Goal: Feedback & Contribution: Contribute content

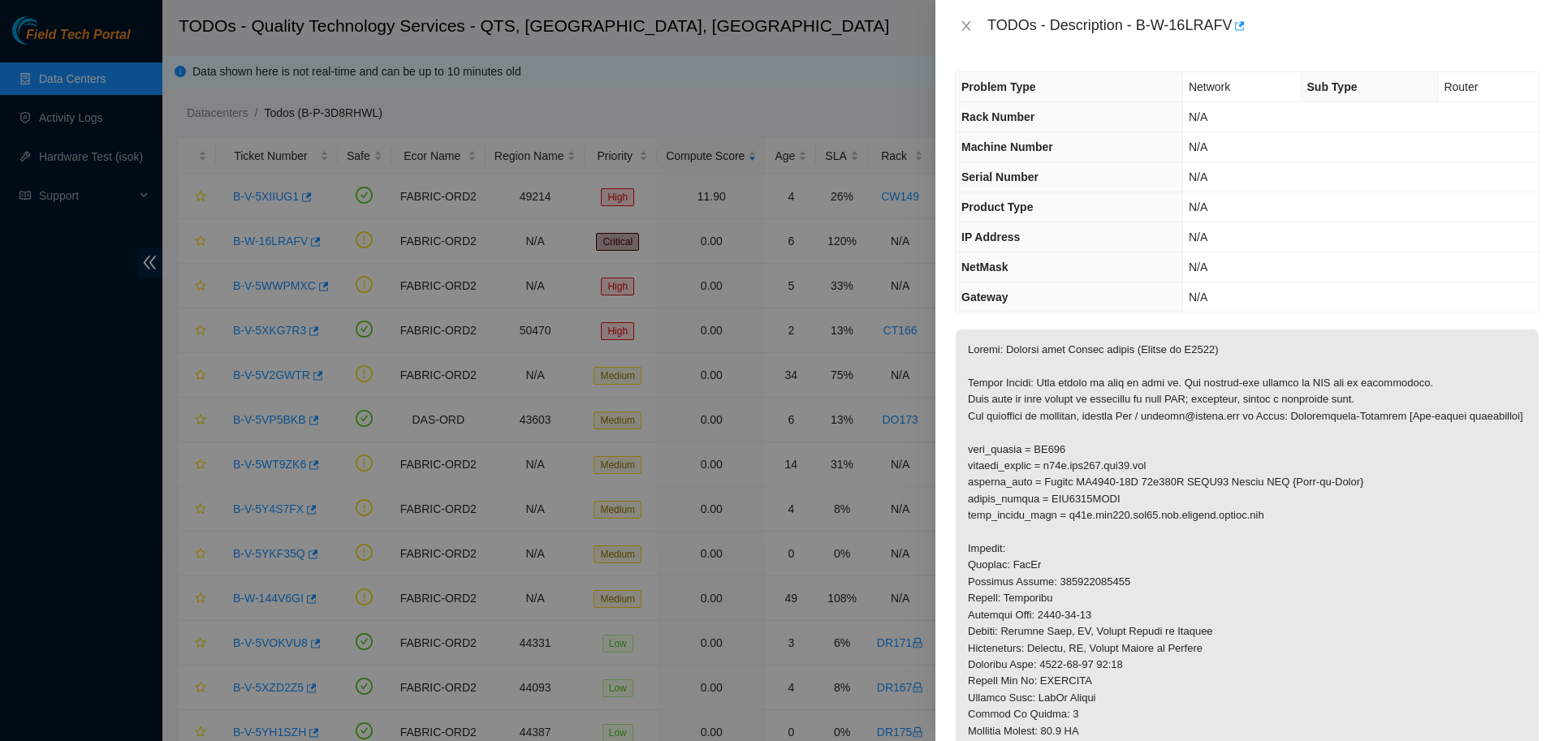
scroll to position [330, 0]
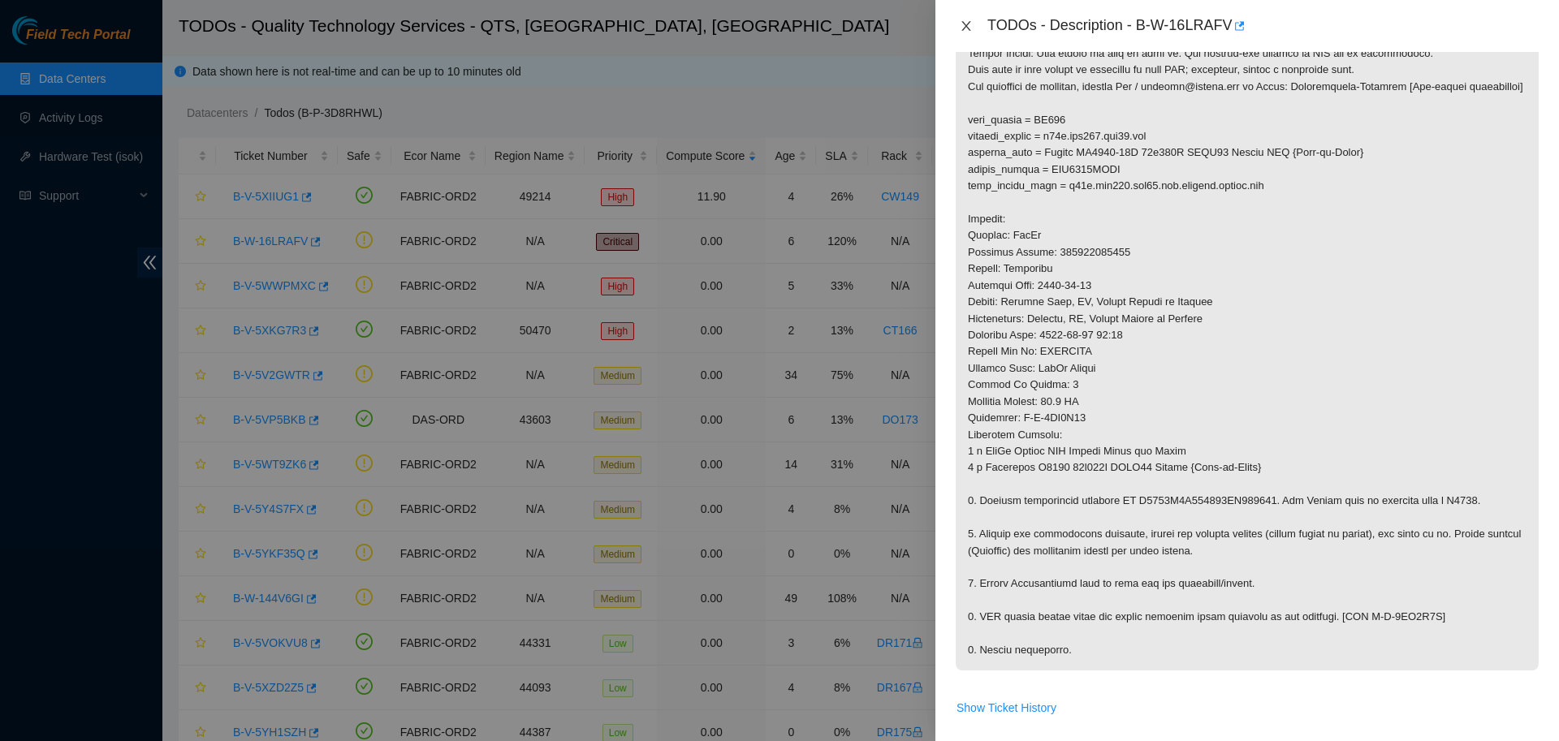
click at [965, 27] on icon "close" at bounding box center [965, 26] width 9 height 10
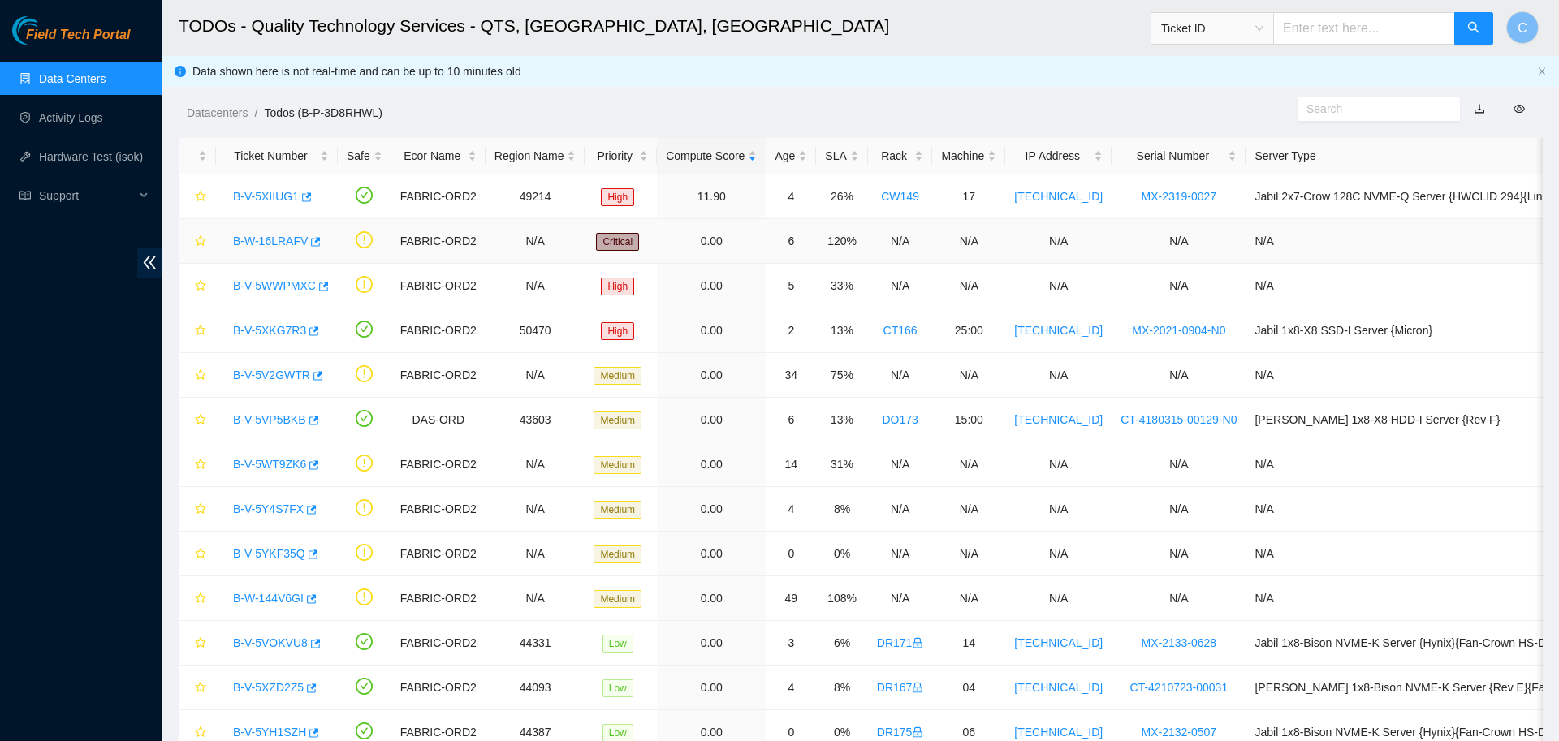
scroll to position [149, 0]
click at [281, 286] on link "B-V-5WWPMXC" at bounding box center [274, 285] width 83 height 13
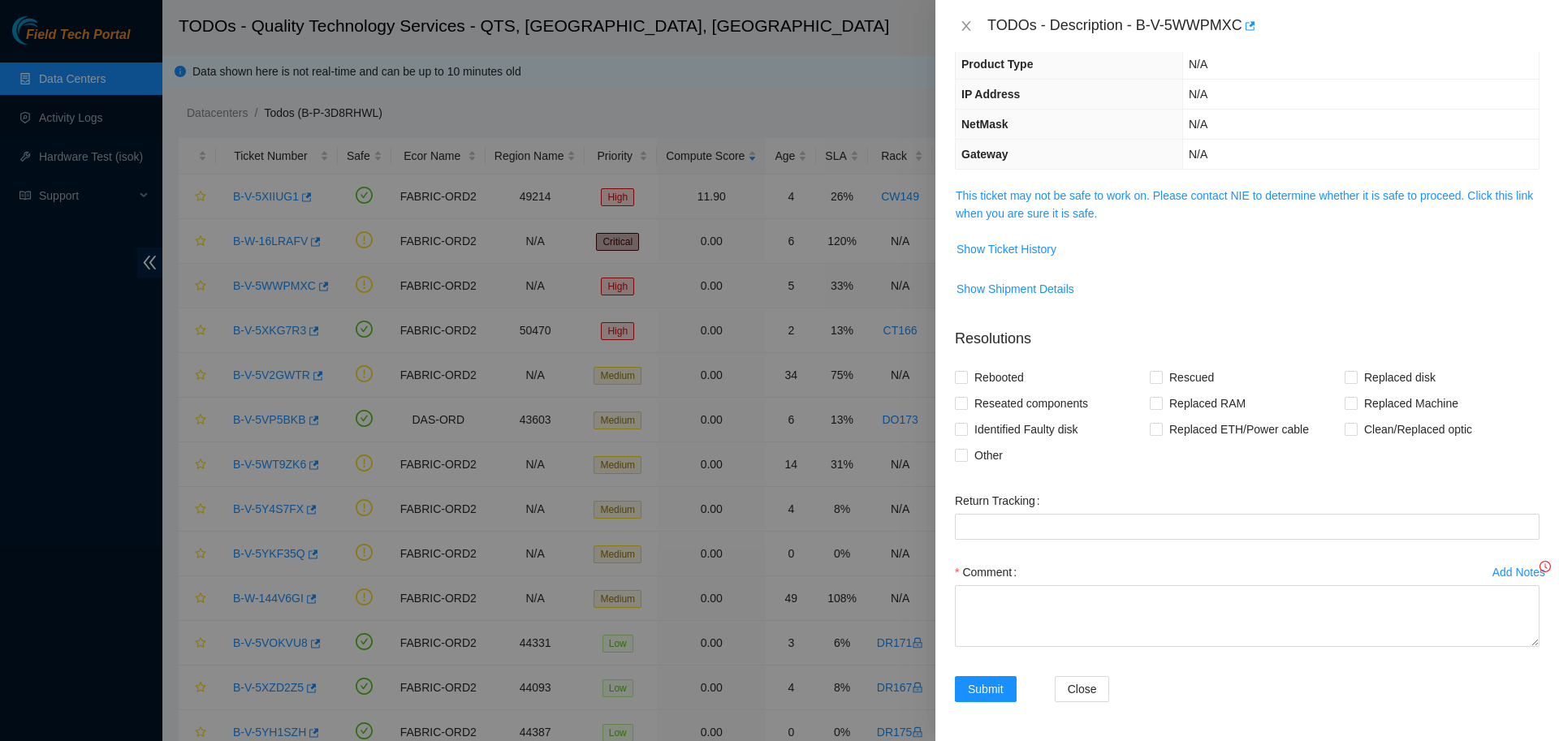
scroll to position [113, 0]
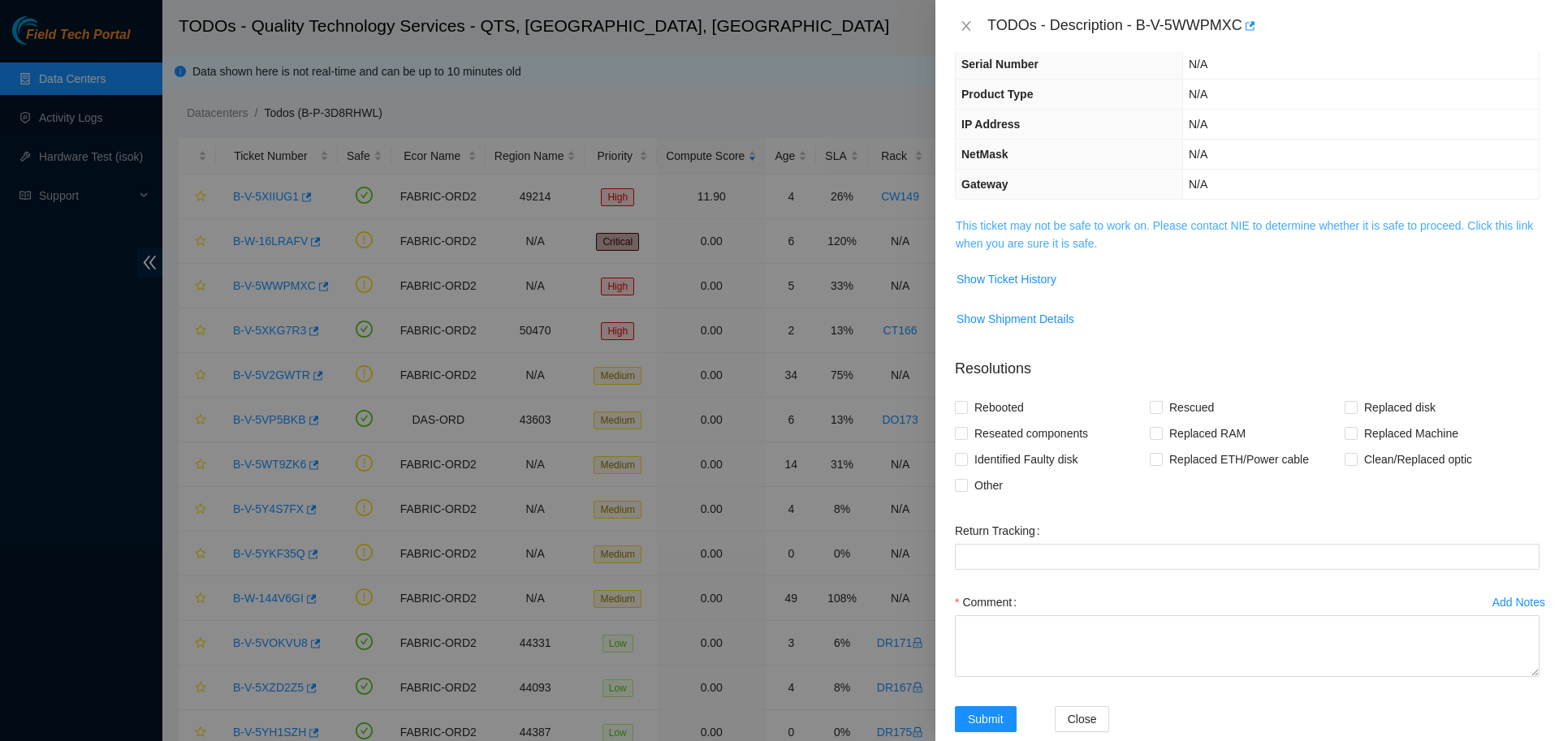
click at [1151, 223] on link "This ticket may not be safe to work on. Please contact NIE to determine whether…" at bounding box center [1243, 234] width 577 height 31
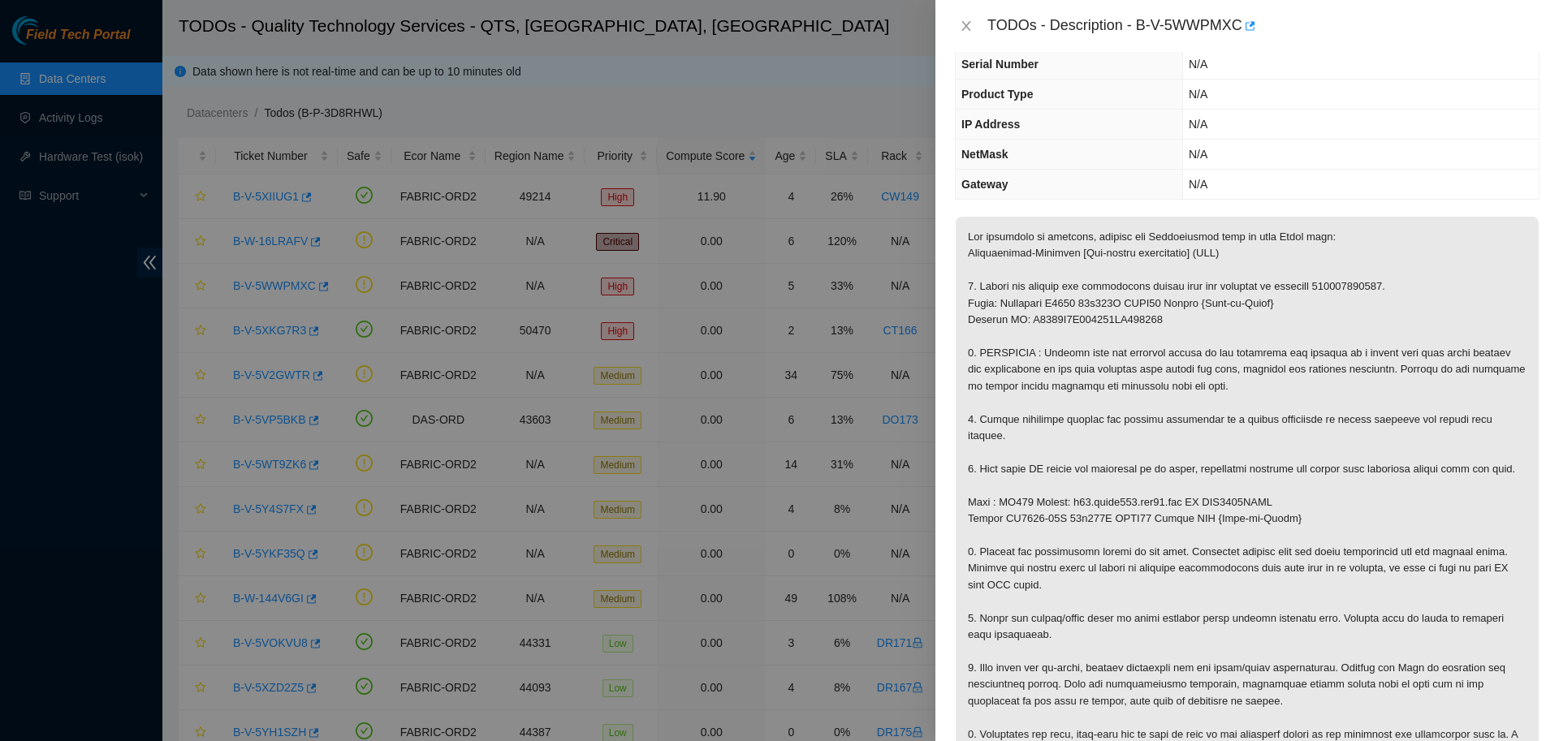
scroll to position [290, 0]
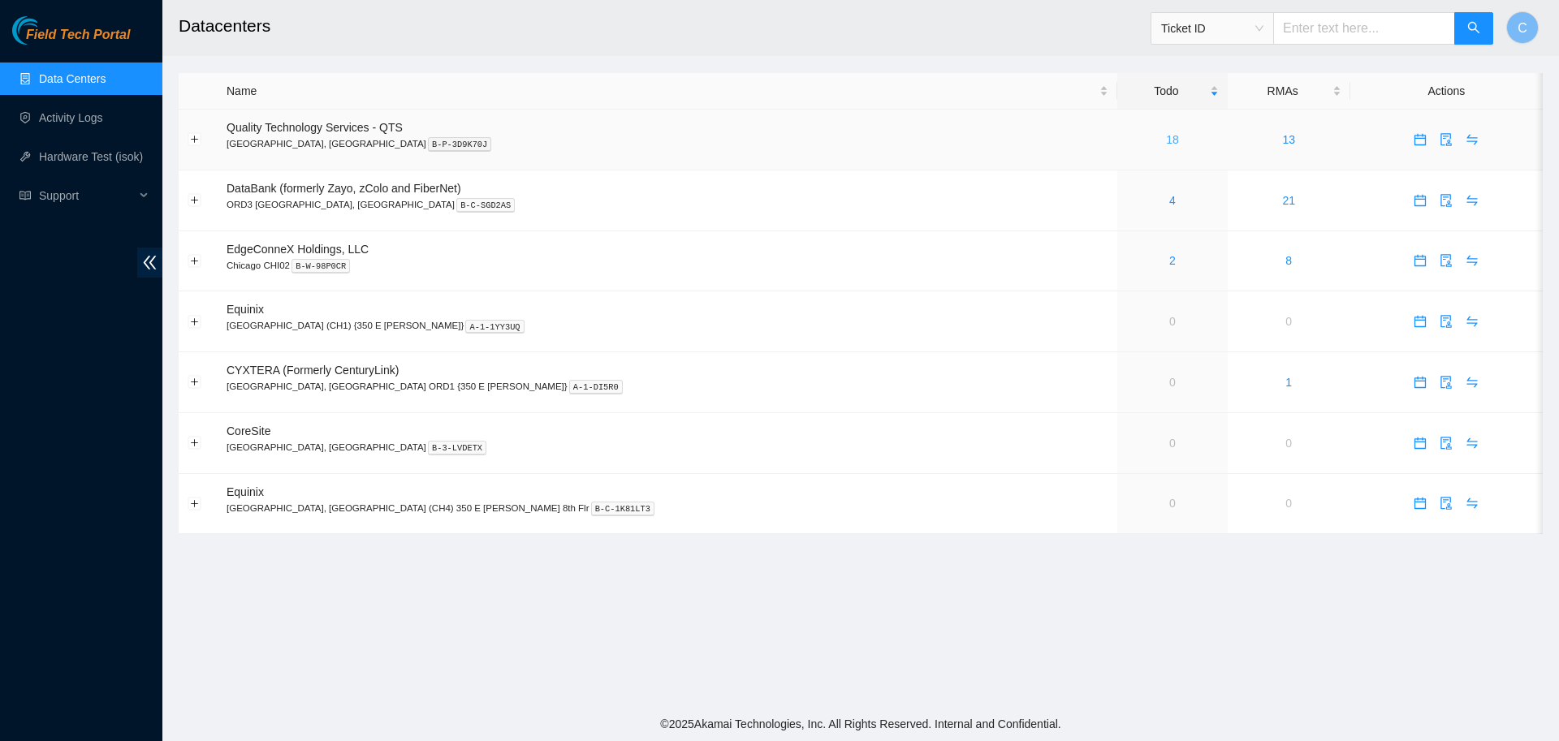
click at [1166, 139] on link "18" at bounding box center [1172, 139] width 13 height 13
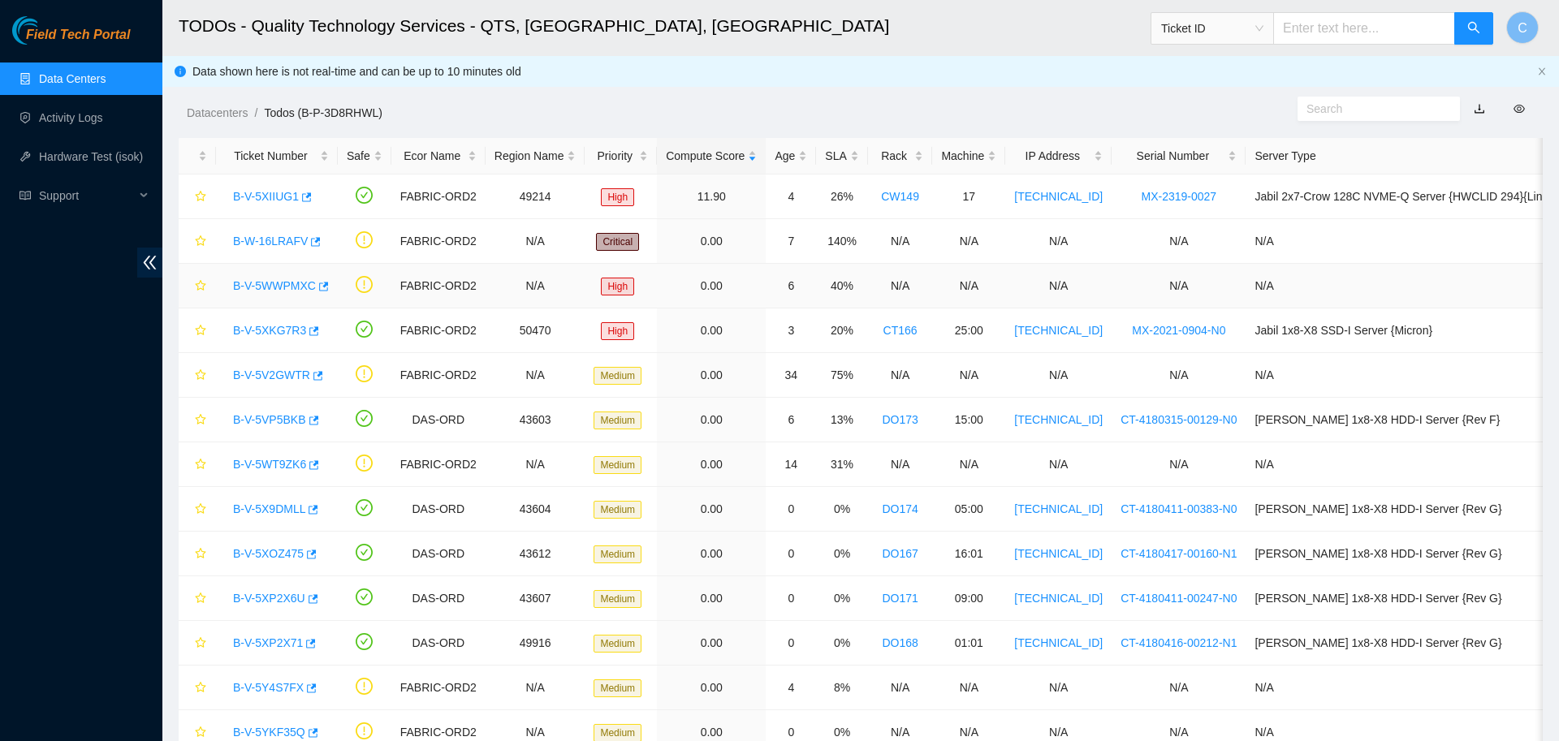
click at [278, 282] on link "B-V-5WWPMXC" at bounding box center [274, 285] width 83 height 13
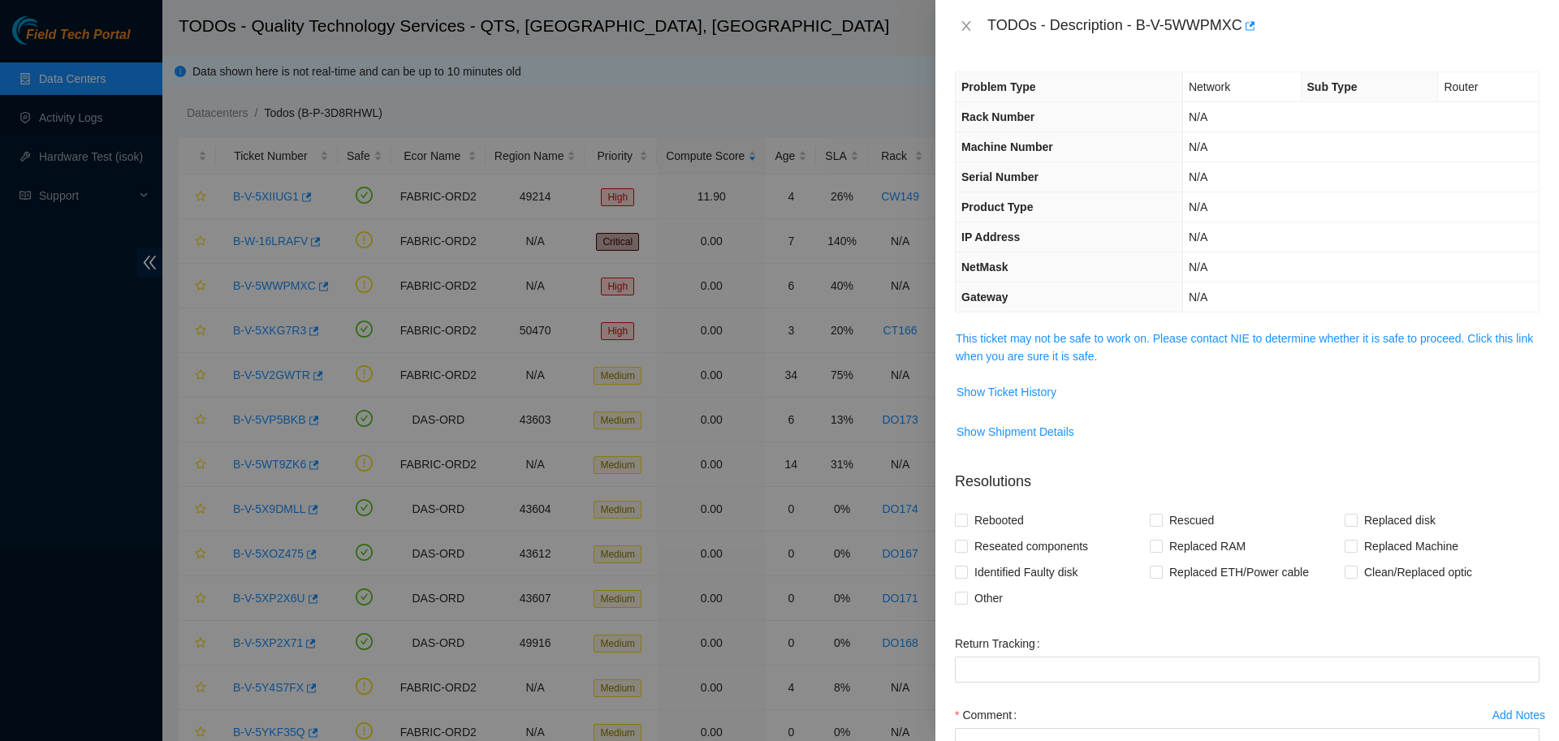
scroll to position [143, 0]
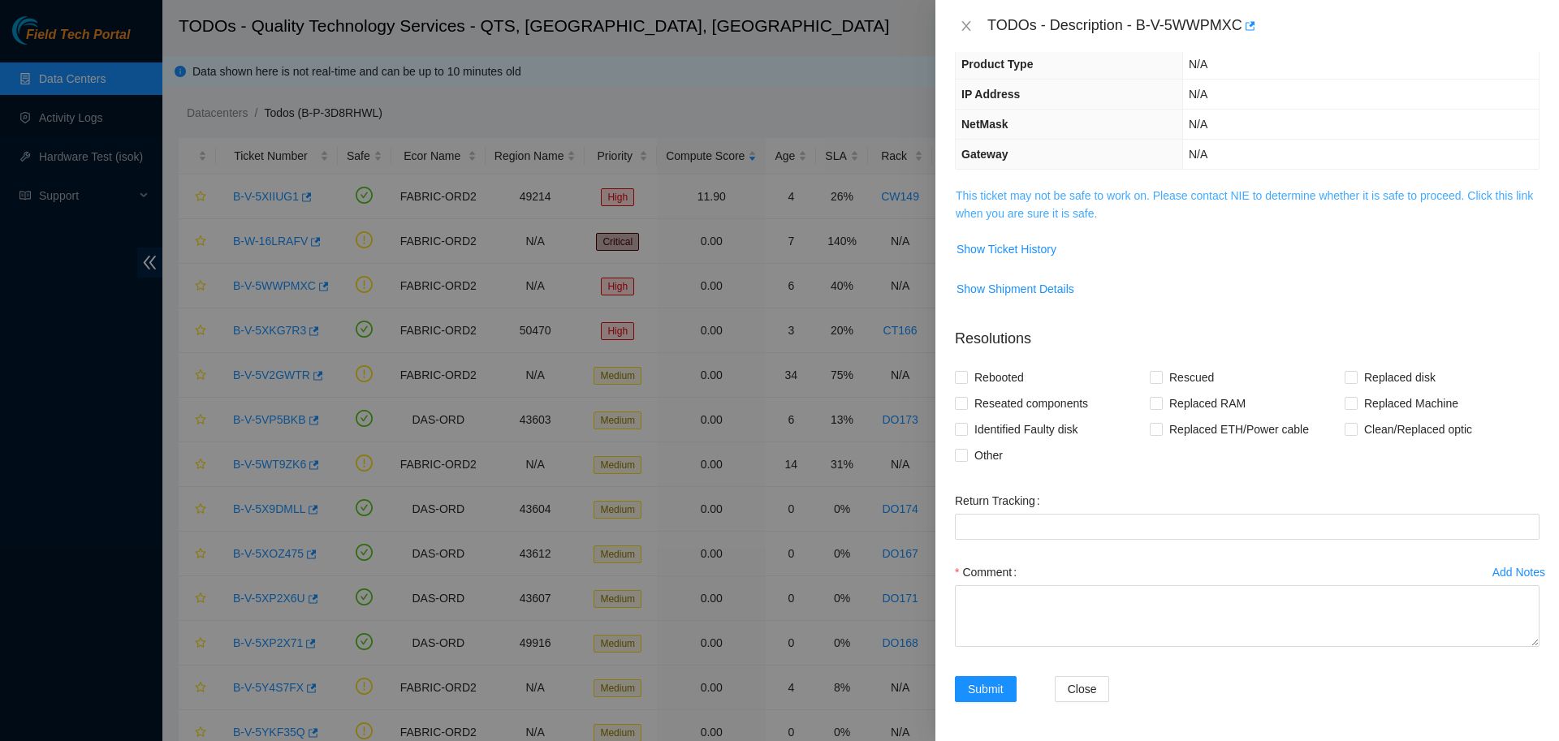
click at [1309, 192] on link "This ticket may not be safe to work on. Please contact NIE to determine whether…" at bounding box center [1243, 204] width 577 height 31
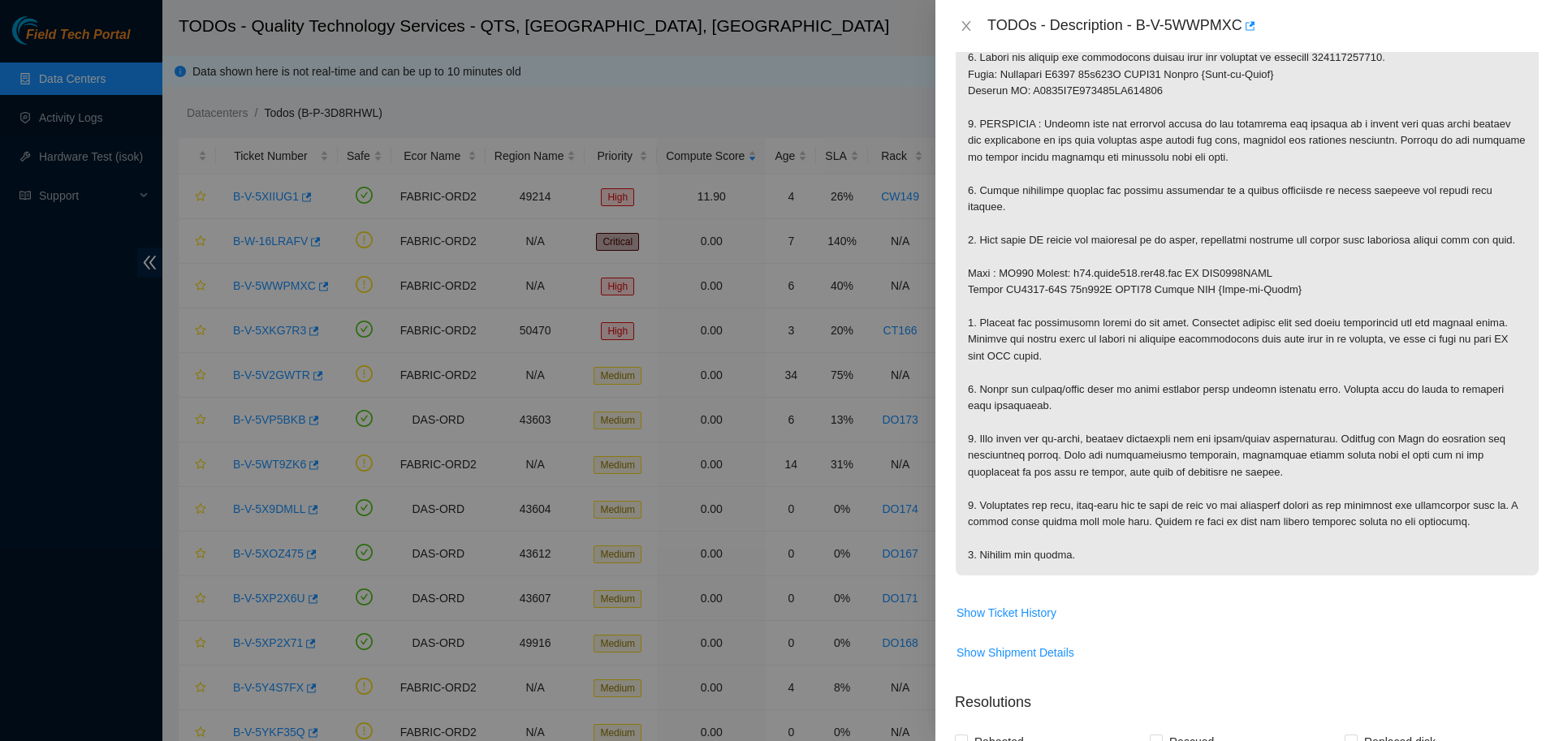
scroll to position [341, 0]
click at [955, 19] on button "Close" at bounding box center [966, 26] width 23 height 15
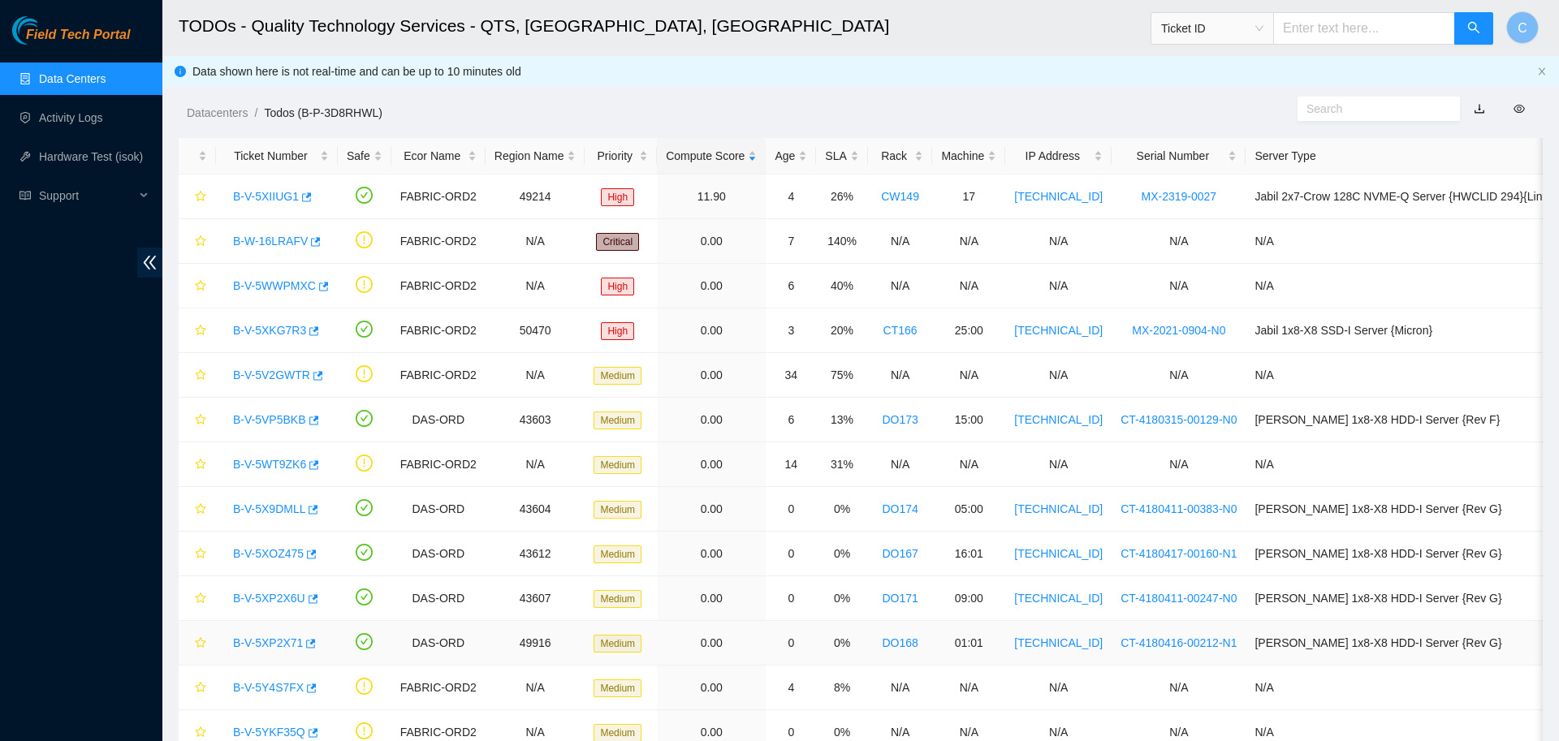
scroll to position [149, 0]
click at [261, 283] on link "B-V-5WWPMXC" at bounding box center [274, 285] width 83 height 13
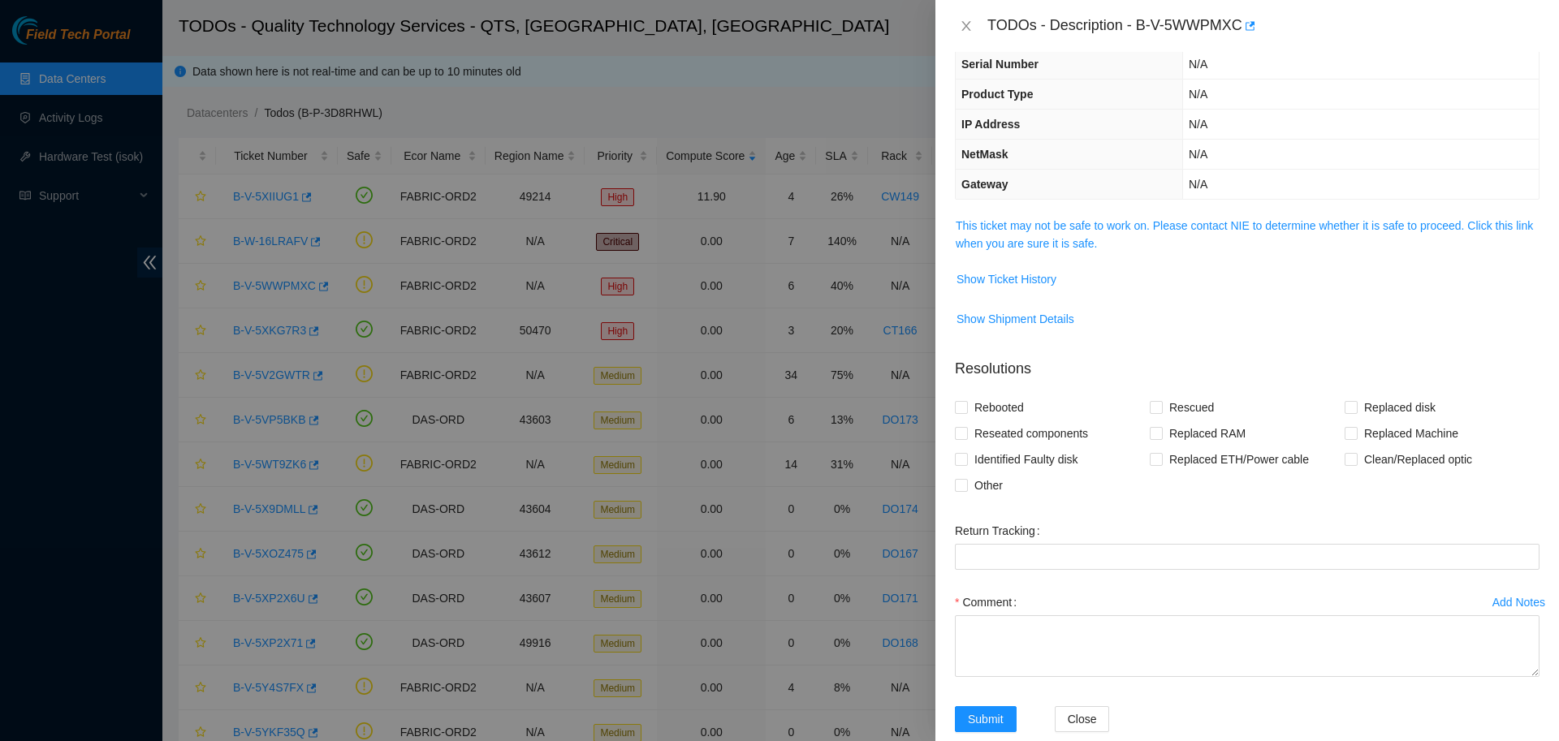
scroll to position [143, 0]
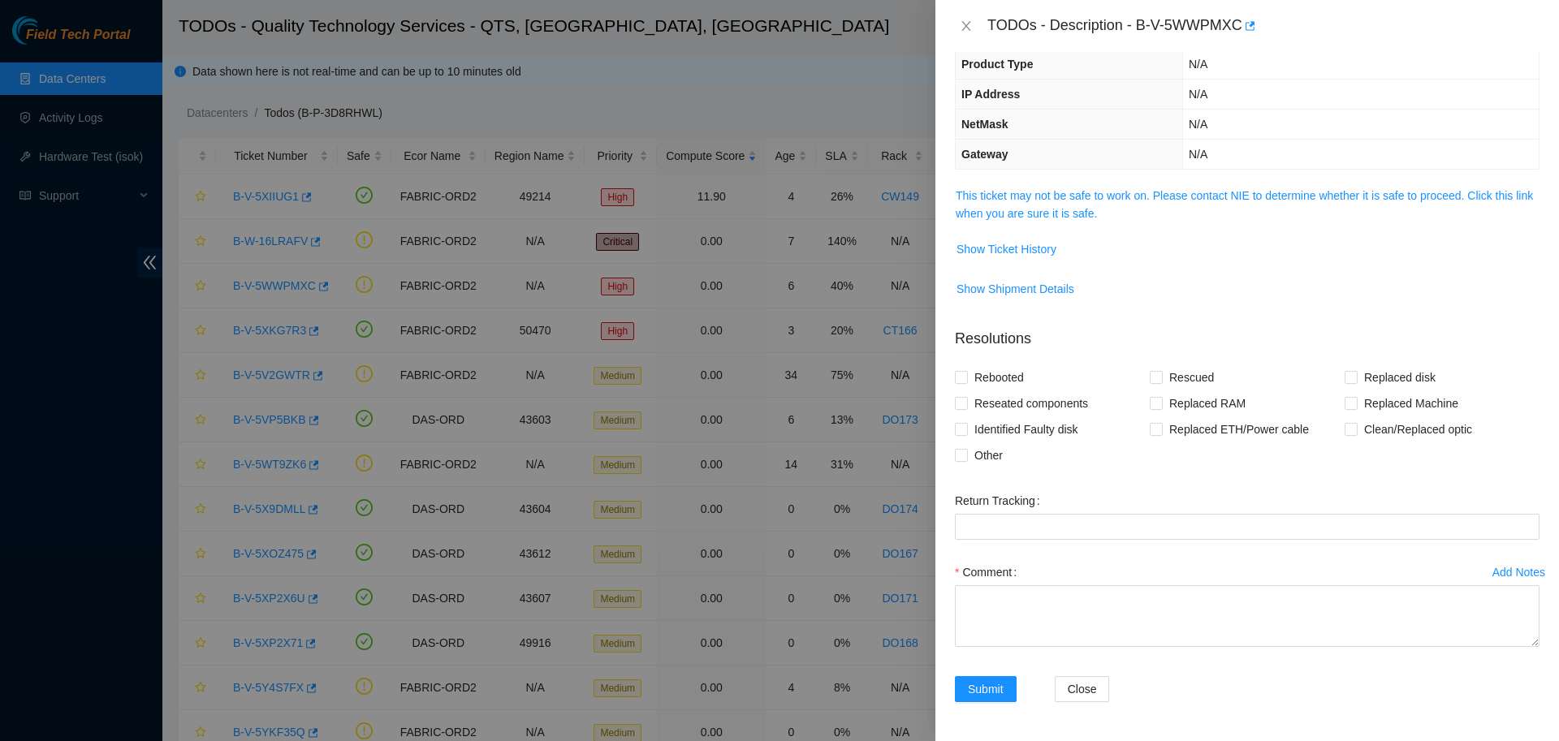
click at [1511, 564] on button "Add Notes" at bounding box center [1518, 572] width 54 height 26
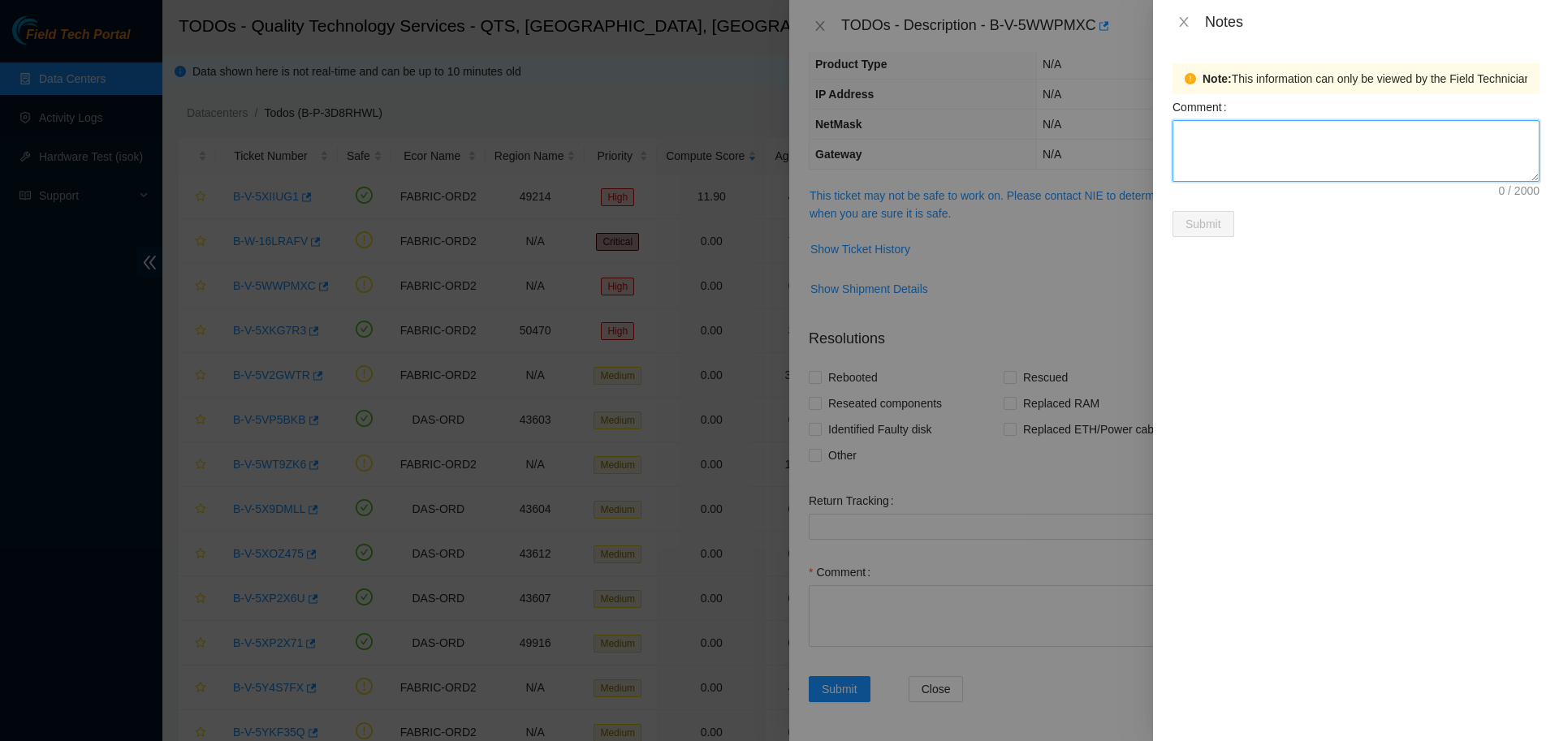
click at [1319, 147] on textarea "Comment" at bounding box center [1355, 151] width 367 height 62
type textarea "New router installed in the rack and optics half-seated."
click at [1210, 229] on span "Submit" at bounding box center [1203, 224] width 36 height 18
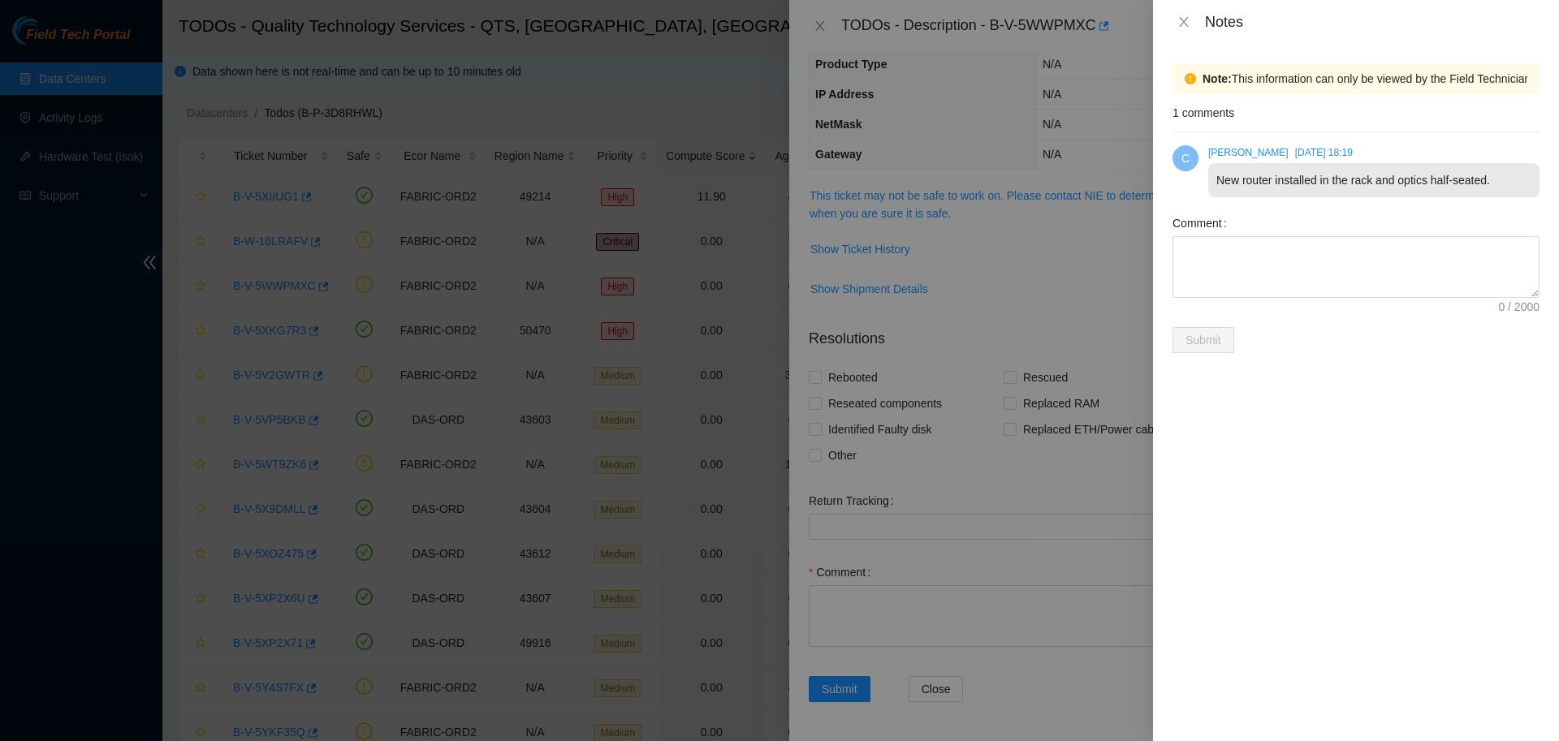
click at [817, 34] on div at bounding box center [779, 370] width 1559 height 741
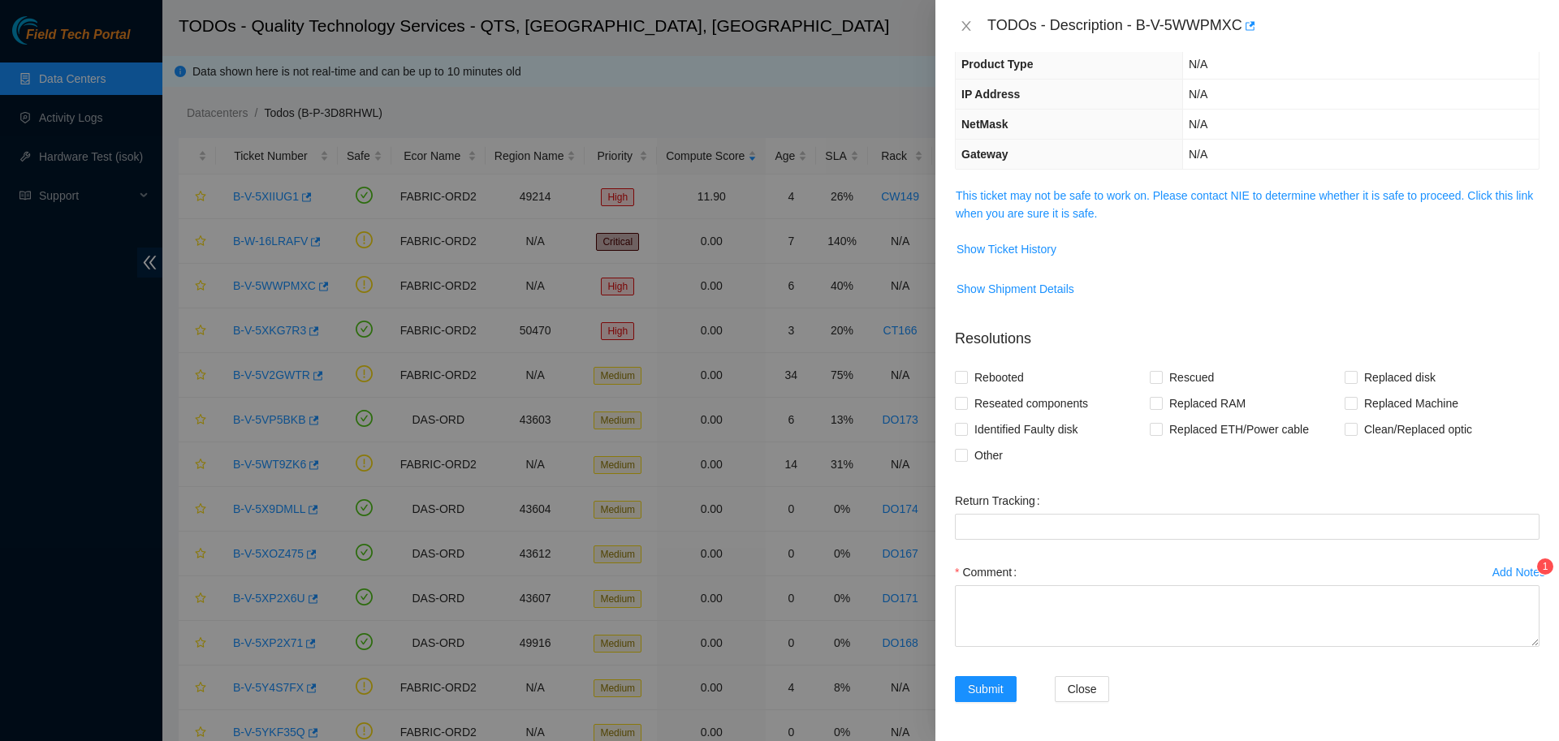
click at [828, 27] on div at bounding box center [779, 370] width 1559 height 741
click at [962, 28] on icon "close" at bounding box center [966, 25] width 13 height 13
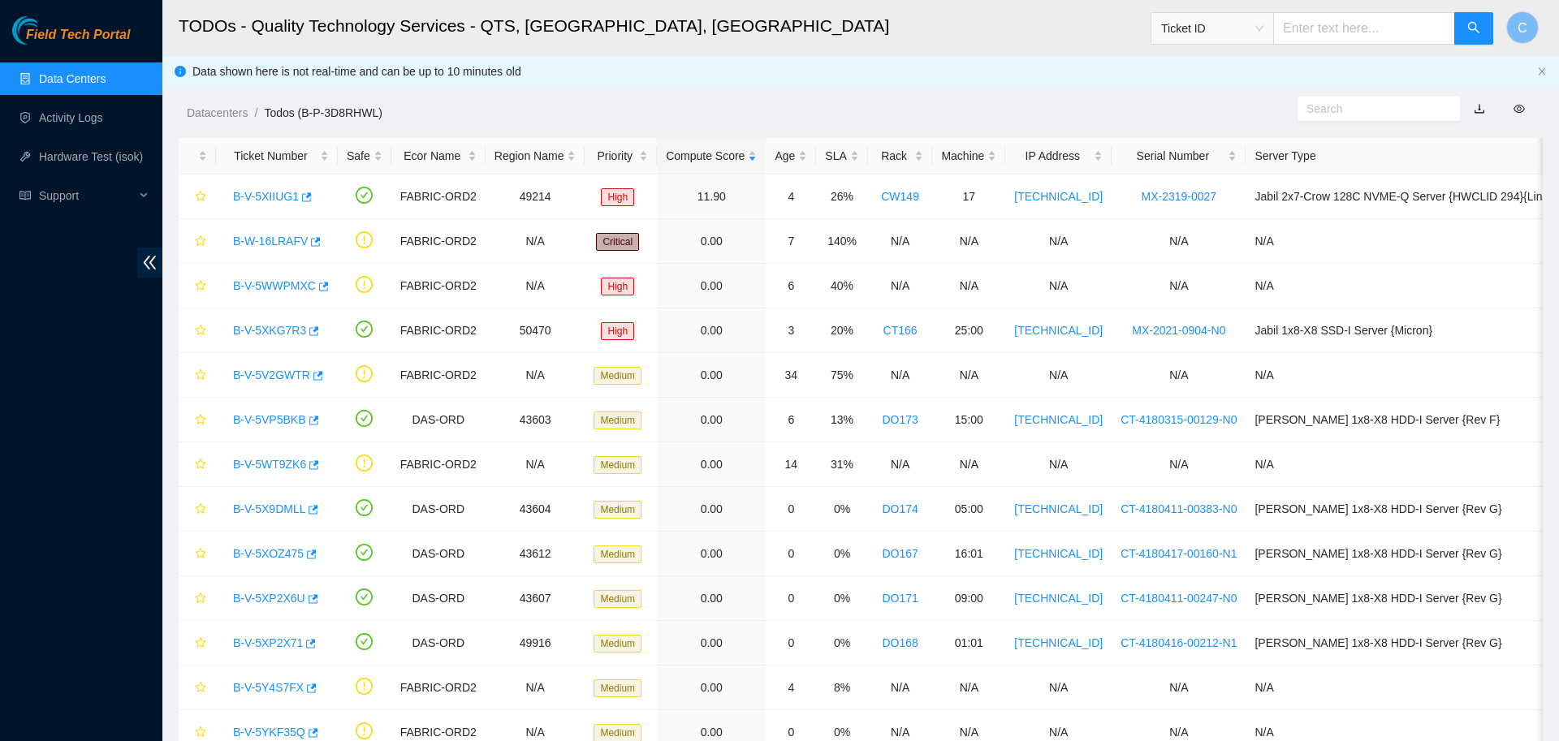
scroll to position [149, 0]
click at [290, 282] on link "B-V-5WWPMXC" at bounding box center [274, 285] width 83 height 13
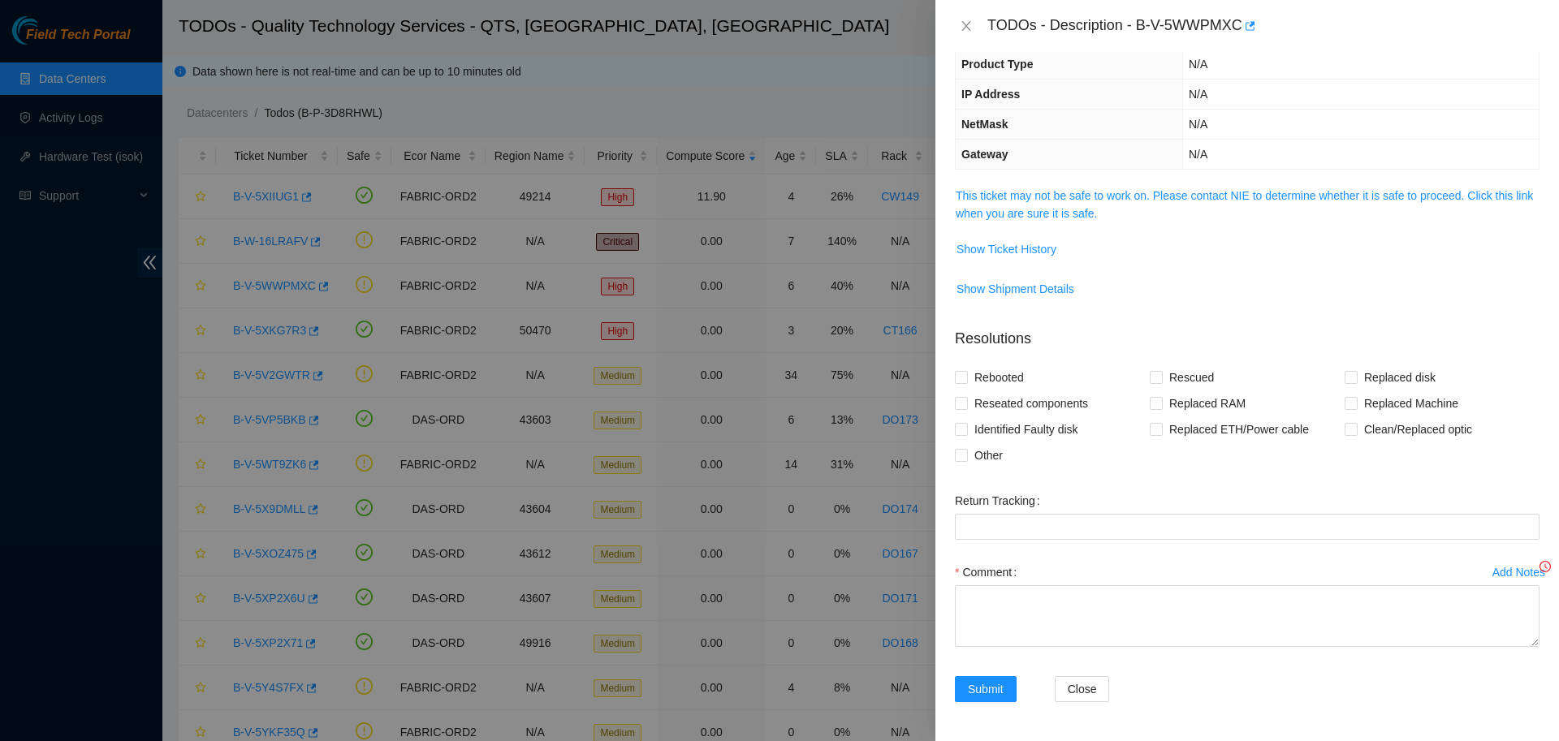
scroll to position [113, 0]
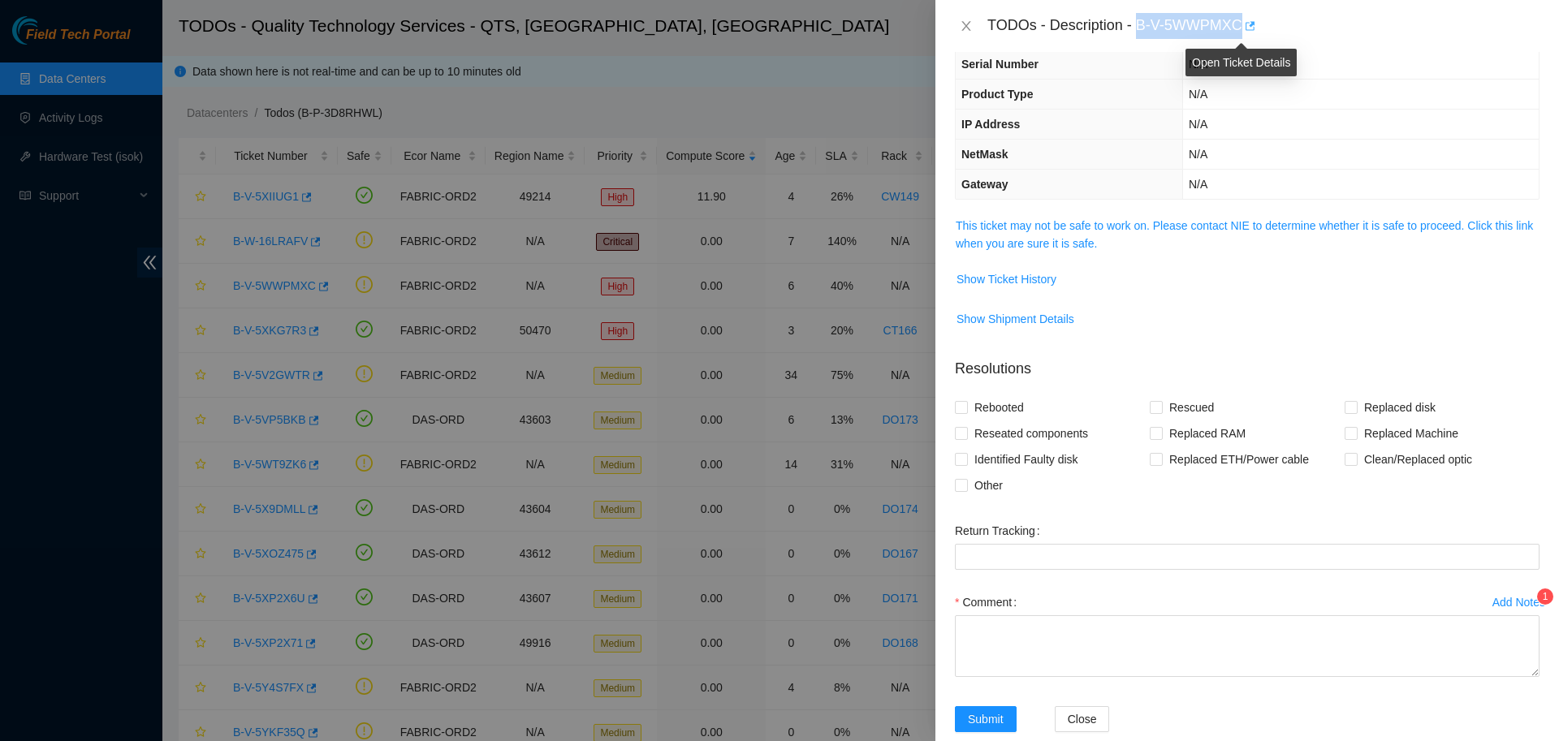
drag, startPoint x: 1133, startPoint y: 25, endPoint x: 1236, endPoint y: 32, distance: 102.5
click at [1236, 32] on div "TODOs - Description - B-V-5WWPMXC" at bounding box center [1263, 26] width 552 height 26
copy div "B-V-5WWPMXC"
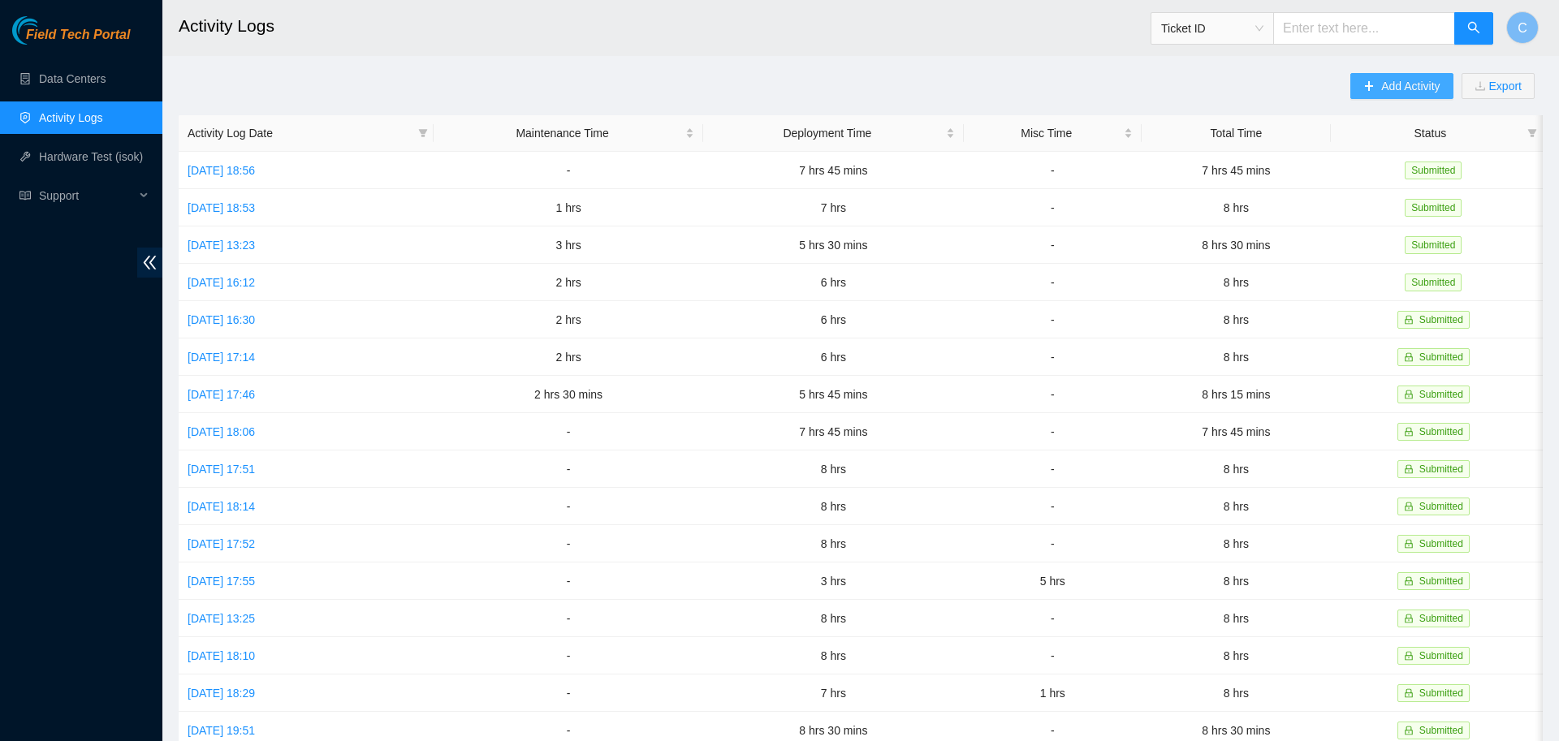
click at [1372, 92] on icon "plus" at bounding box center [1368, 85] width 11 height 11
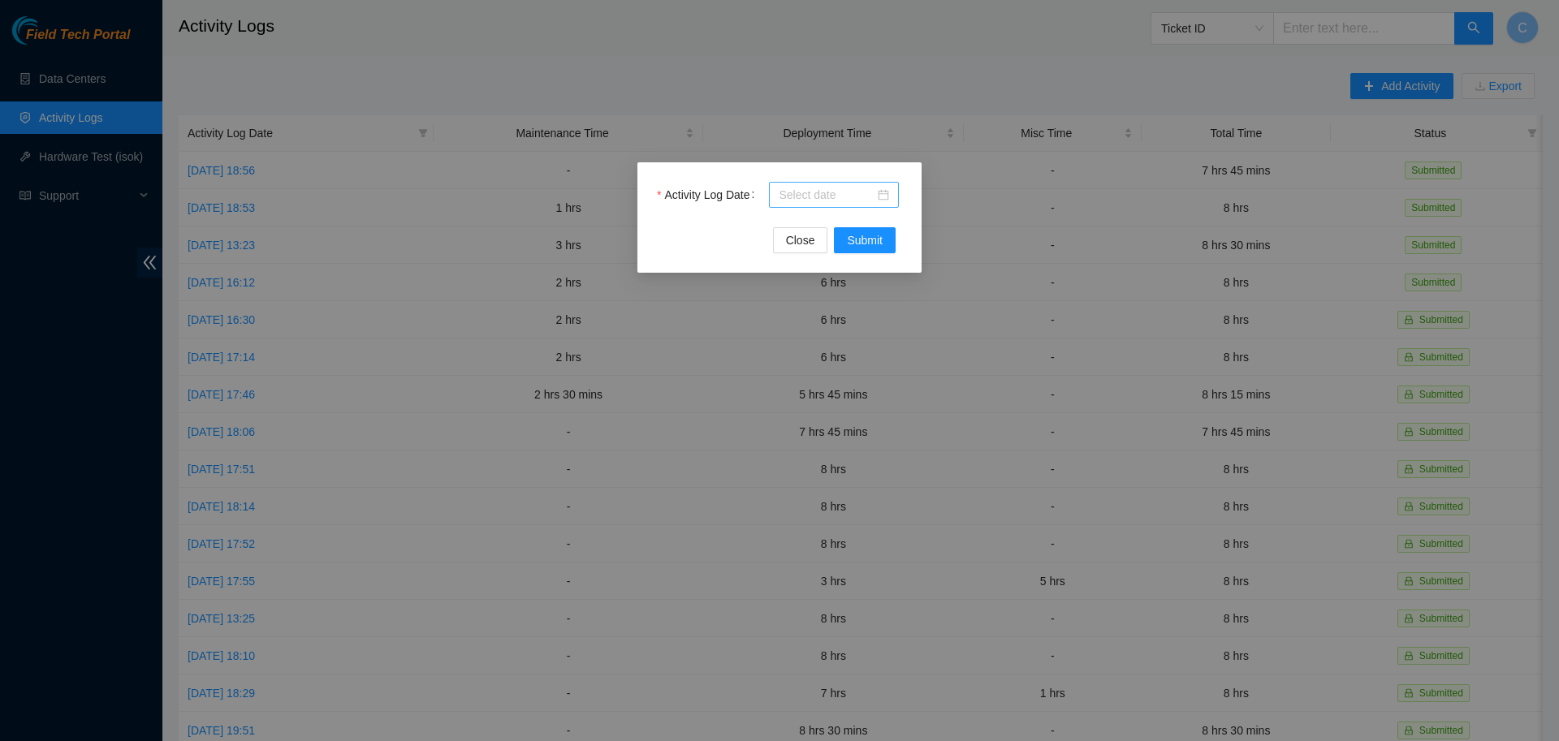
click at [862, 204] on div at bounding box center [834, 195] width 130 height 26
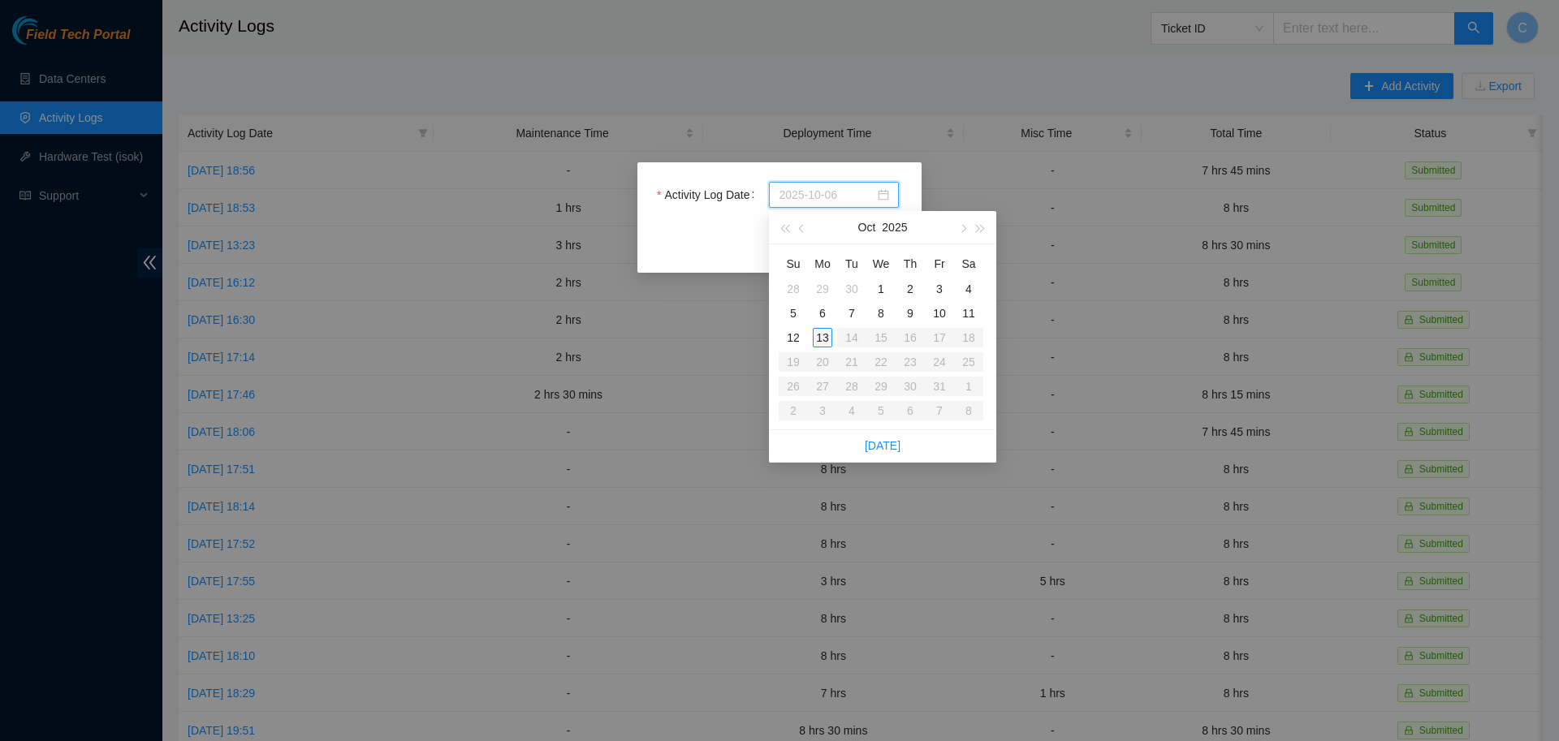
type input "2025-10-13"
click at [818, 337] on div "13" at bounding box center [822, 337] width 19 height 19
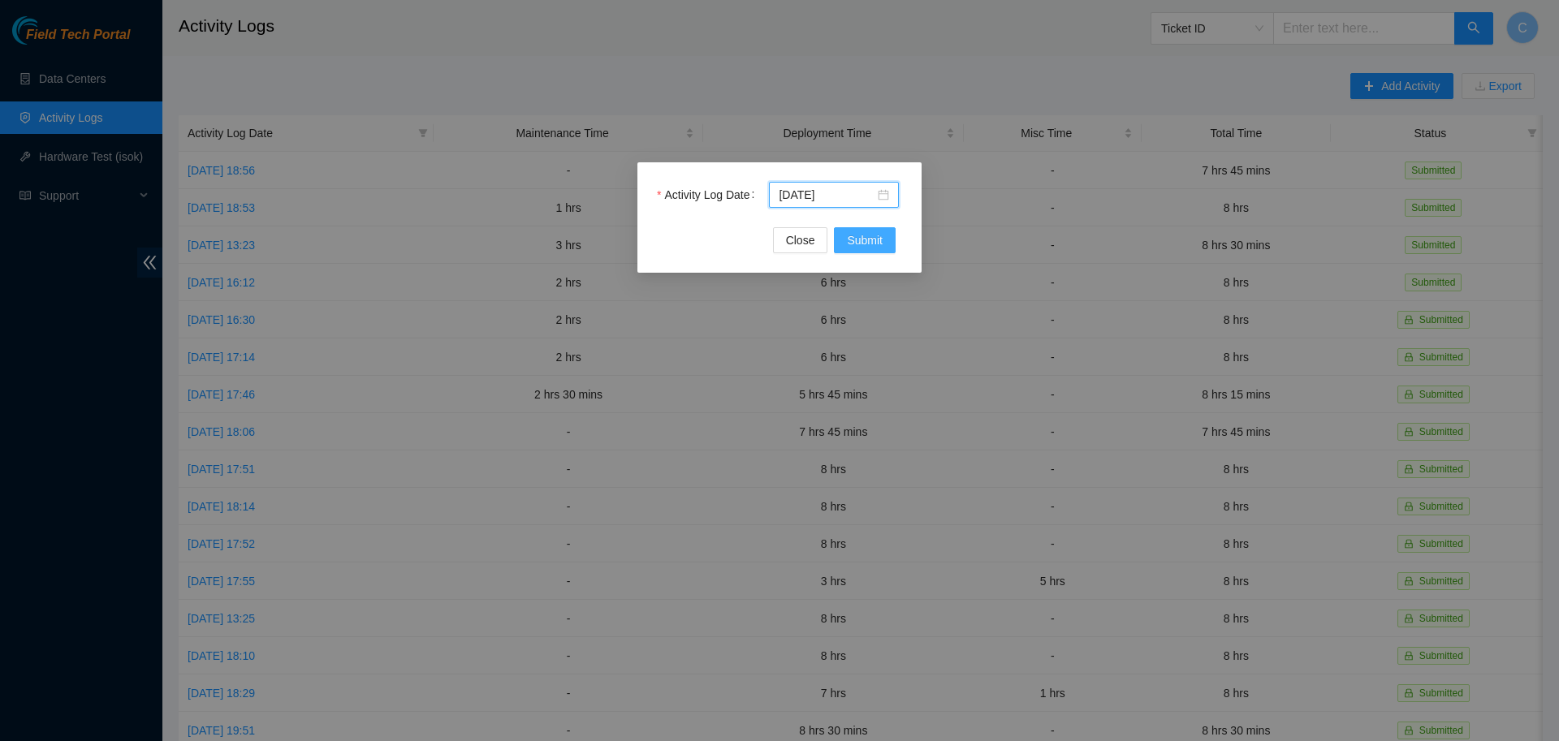
click at [863, 243] on span "Submit" at bounding box center [865, 240] width 36 height 18
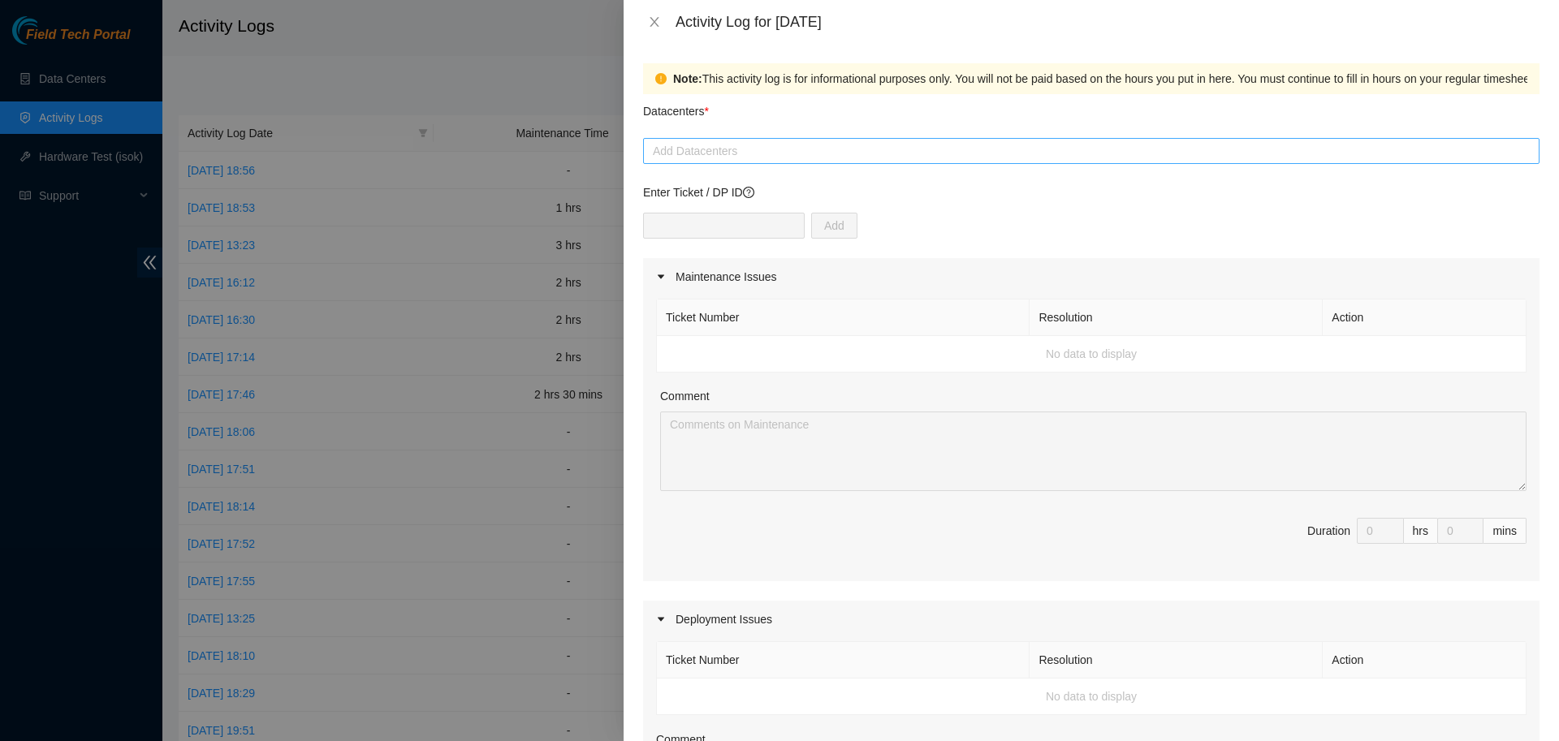
click at [759, 146] on div at bounding box center [1091, 150] width 888 height 19
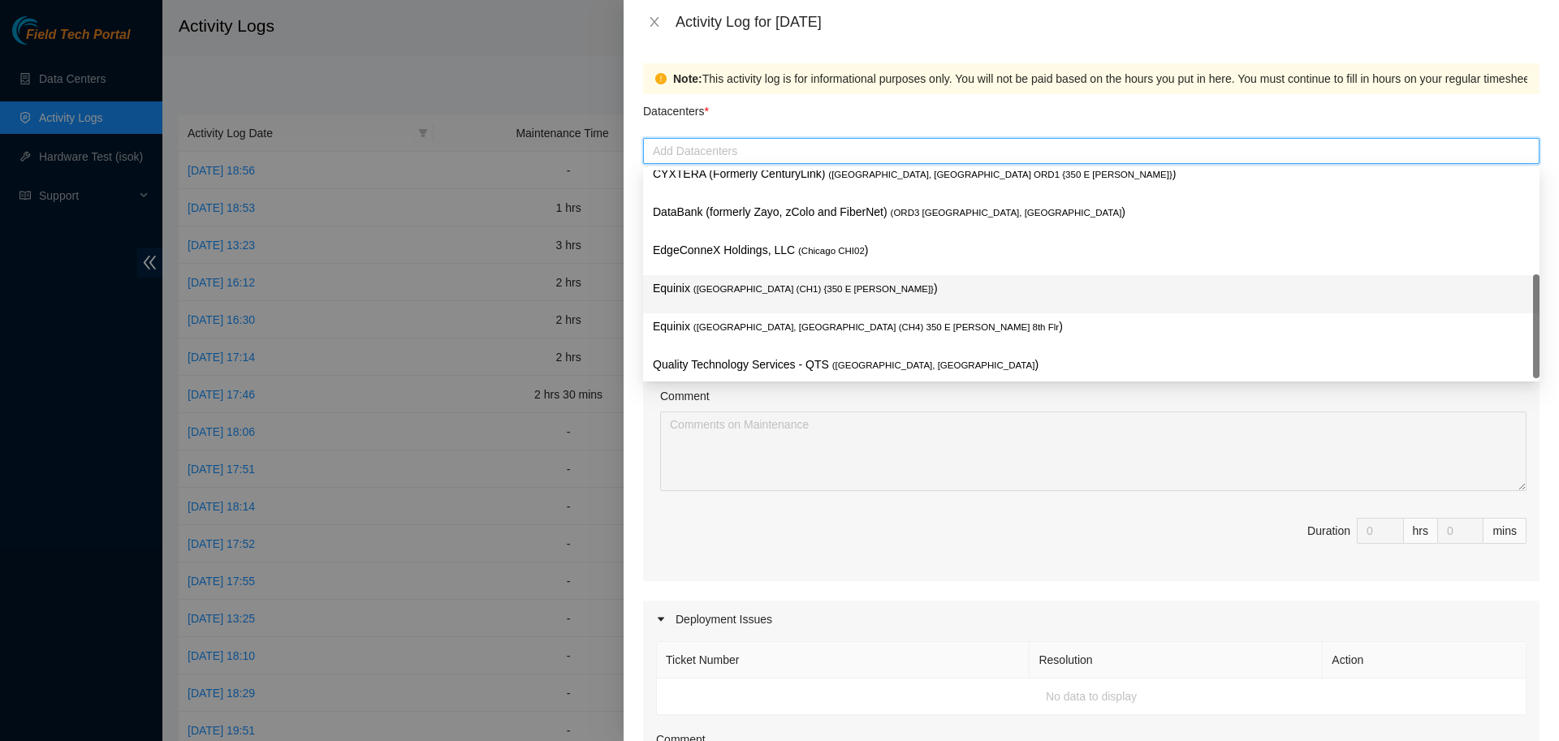
scroll to position [59, 0]
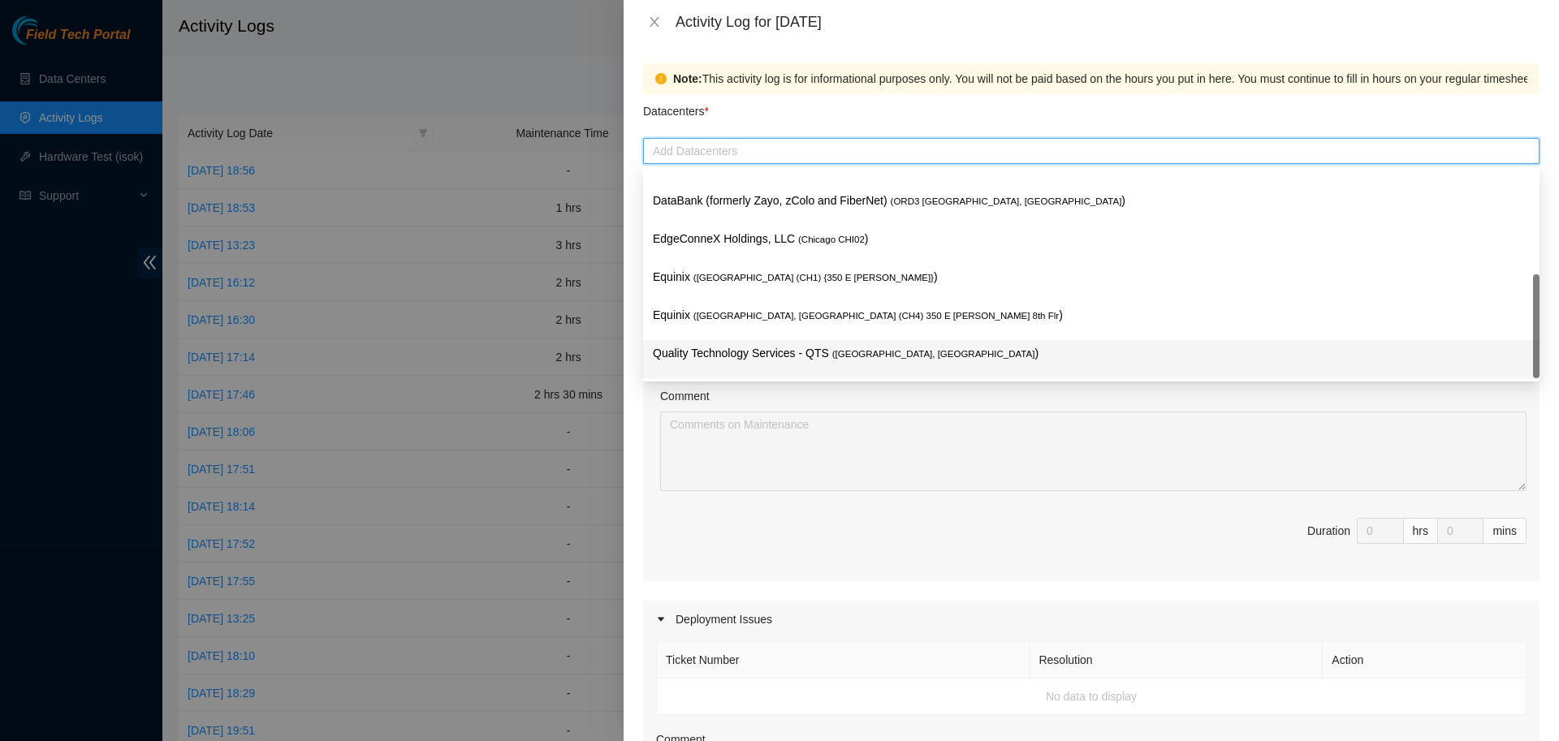
click at [758, 350] on p "Quality Technology Services - QTS ( Chicago, IL )" at bounding box center [1091, 353] width 877 height 19
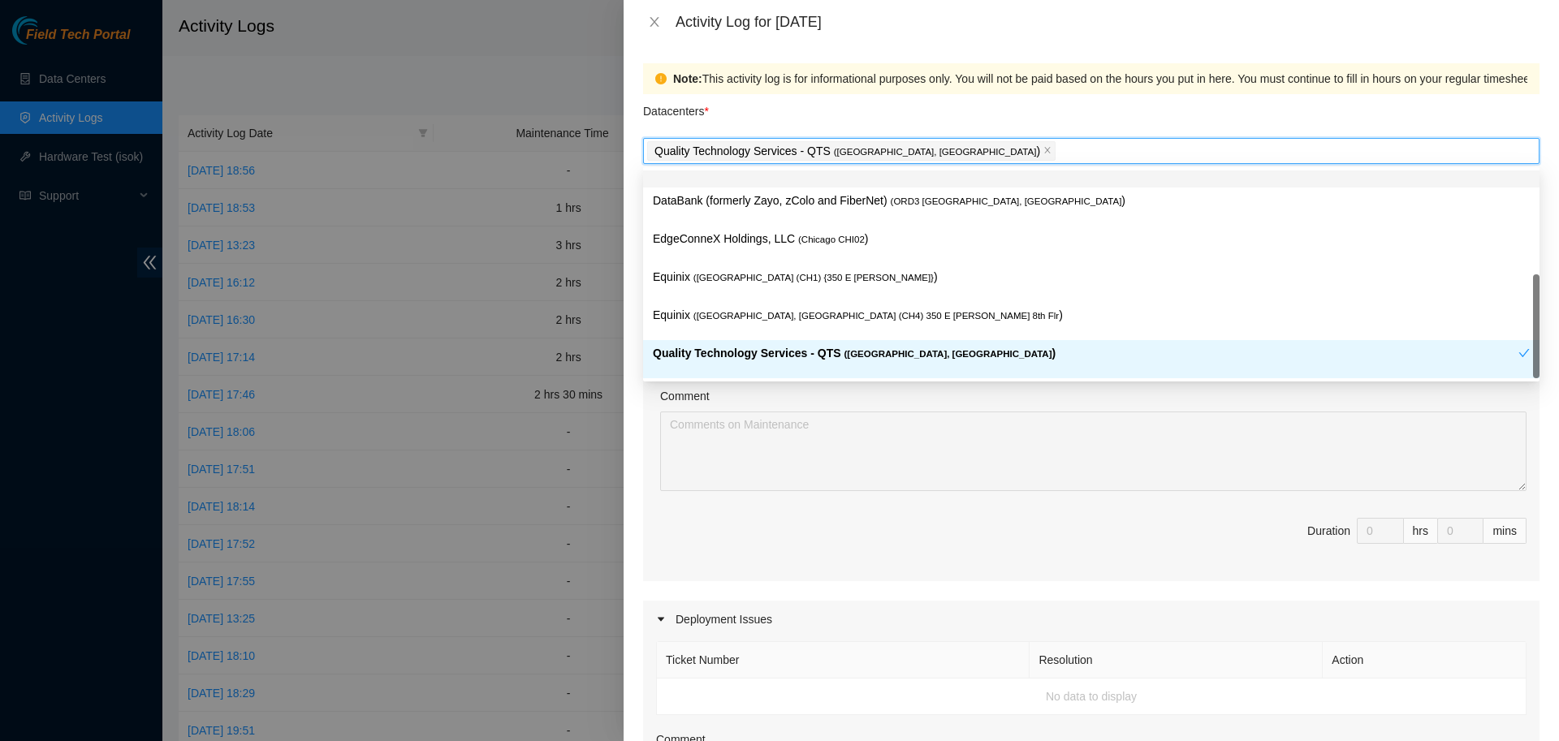
click at [966, 93] on div "Note: This activity log is for informational purposes only. You will not be pai…" at bounding box center [1091, 78] width 896 height 31
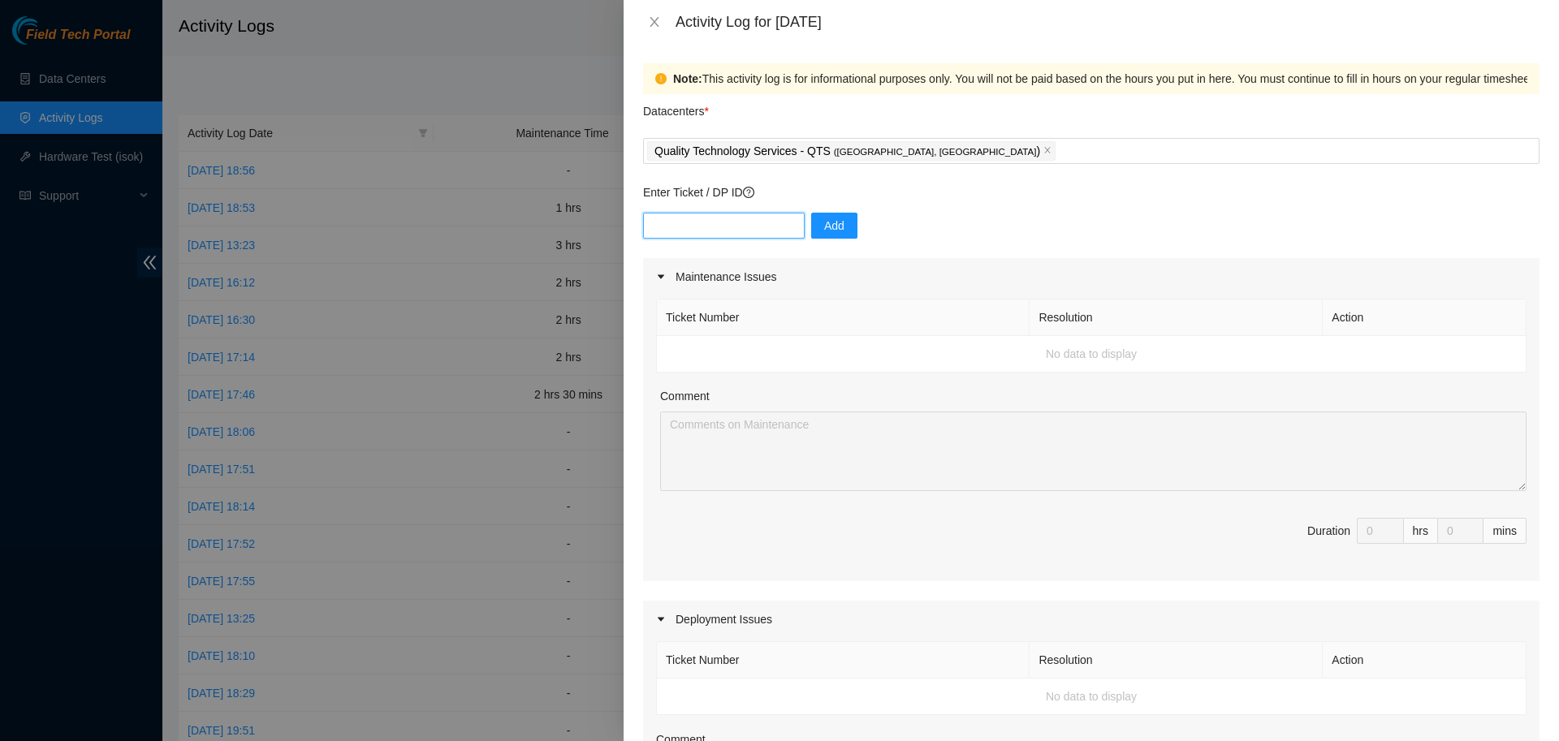
click at [742, 229] on input "text" at bounding box center [724, 226] width 162 height 26
type input "DP76036"
click at [824, 225] on span "Add" at bounding box center [834, 226] width 20 height 18
click at [749, 218] on input "text" at bounding box center [724, 226] width 162 height 26
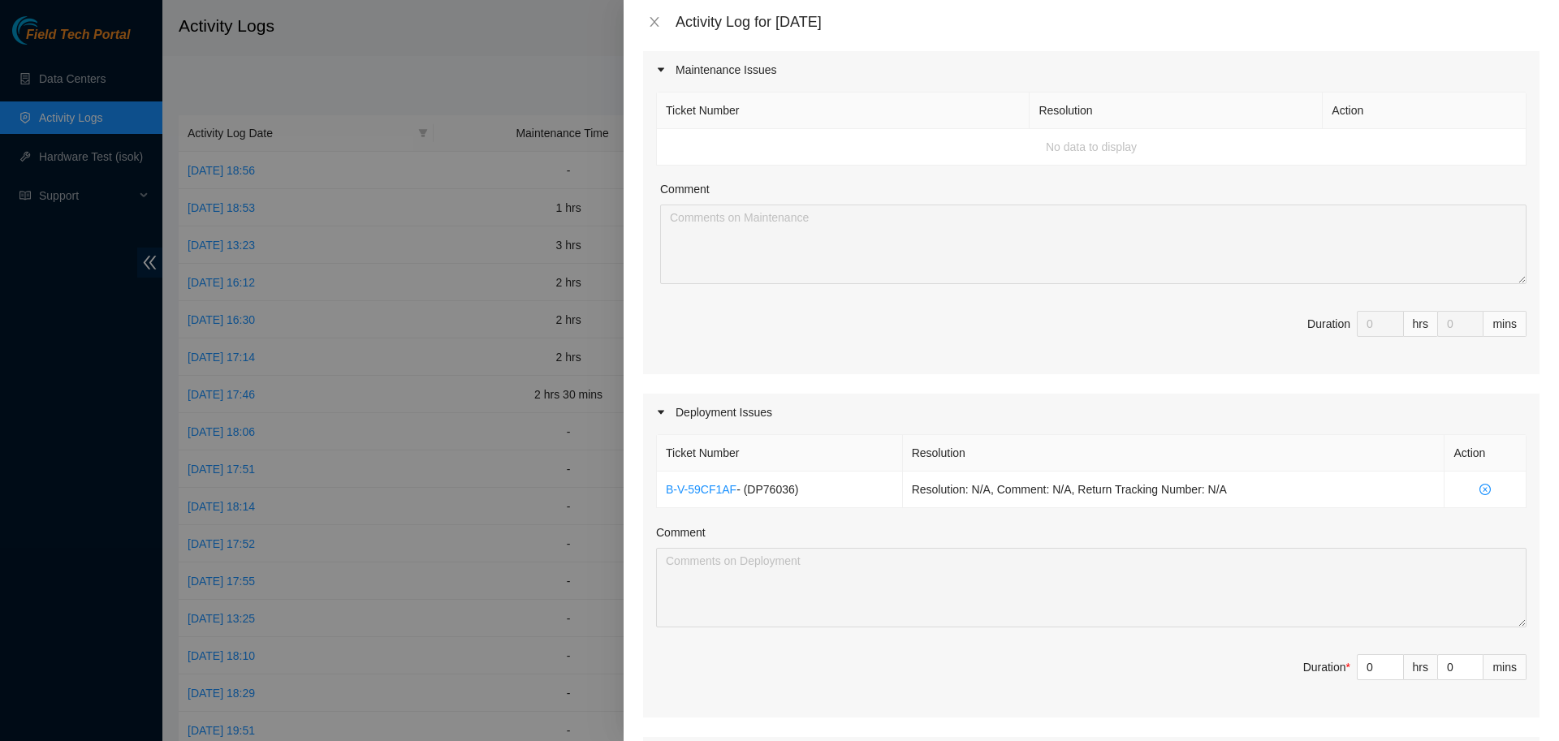
scroll to position [0, 0]
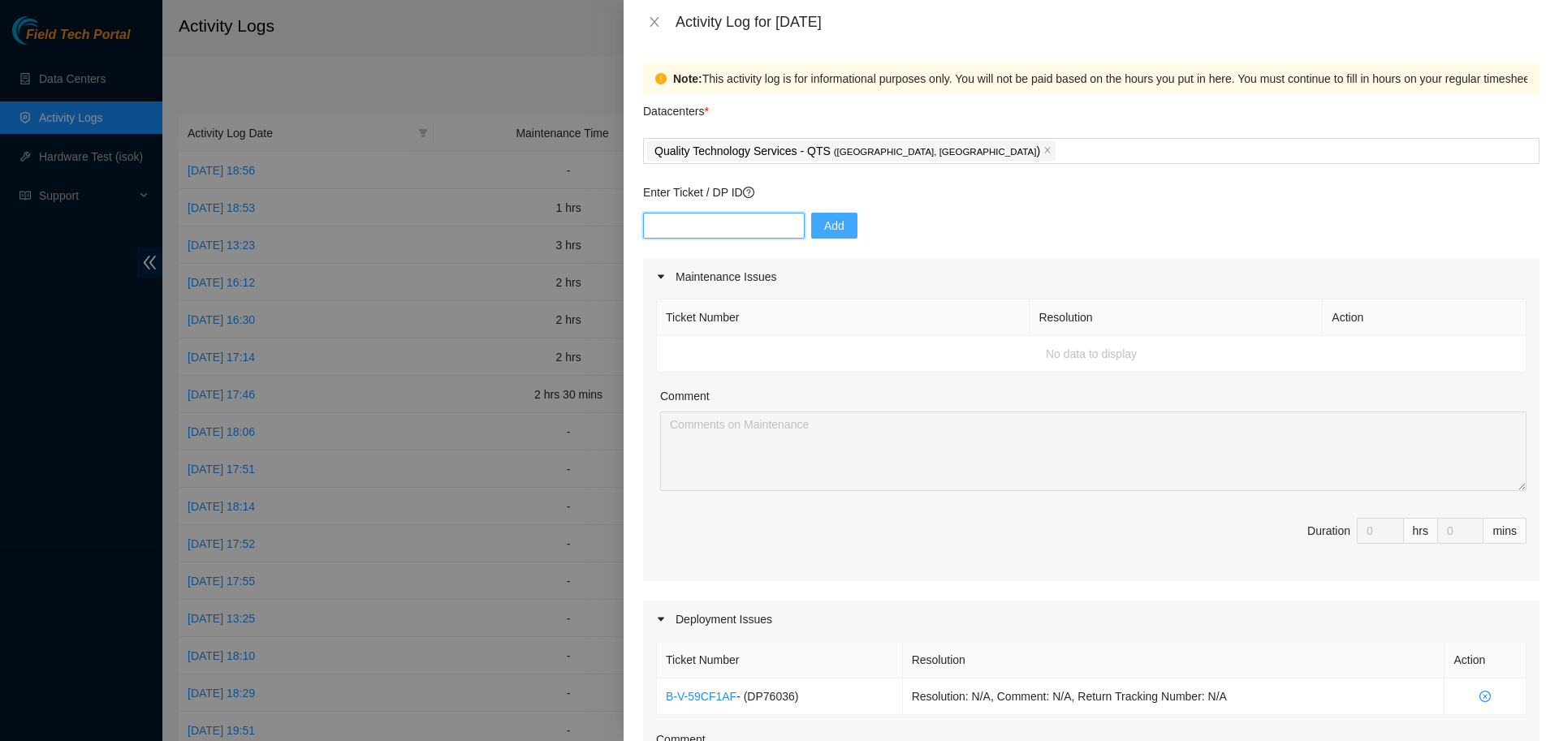
paste input "B-V-5WWPMXC"
type input "B-V-5WWPMXC"
click at [826, 222] on span "Add" at bounding box center [834, 226] width 20 height 18
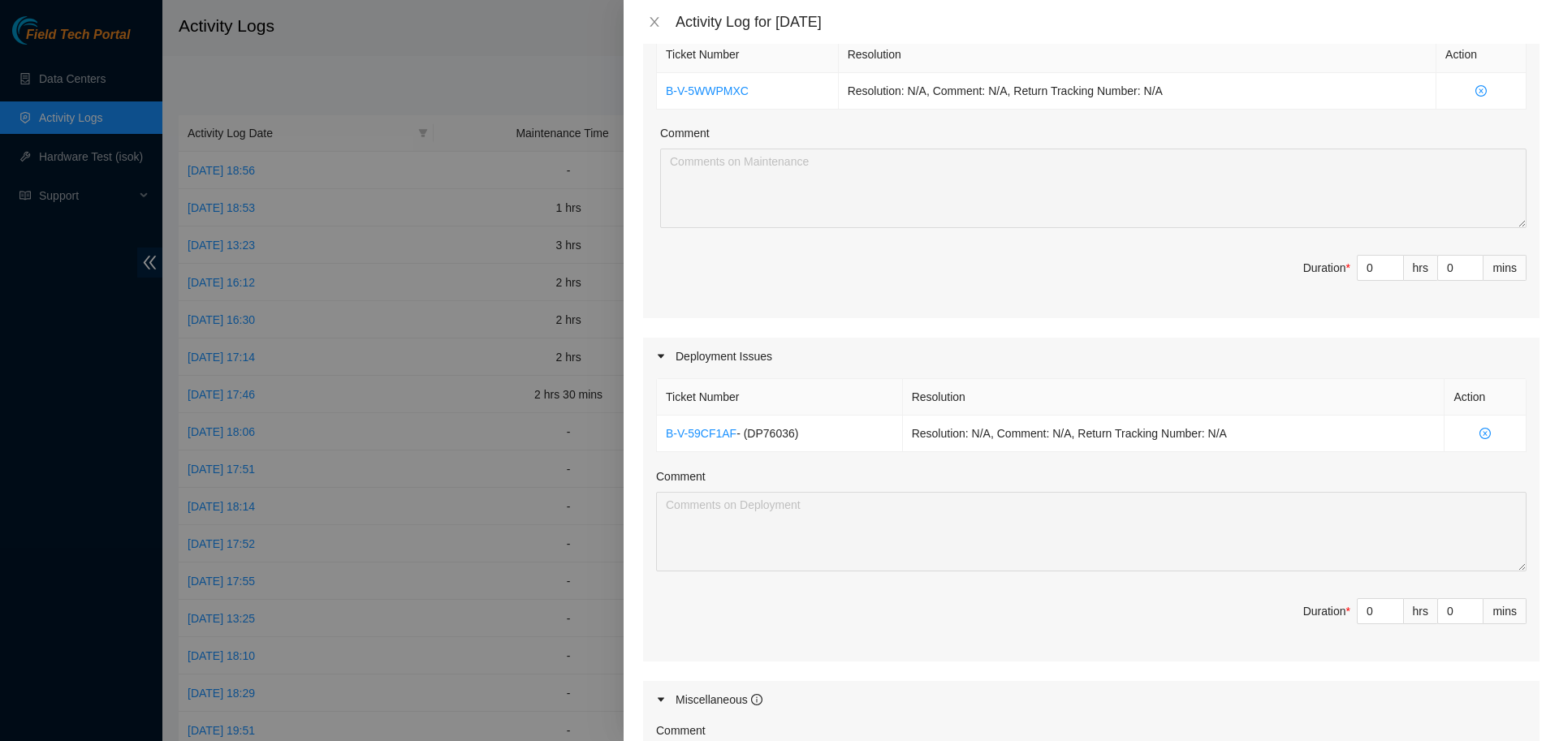
scroll to position [265, 0]
click at [1378, 605] on input "0" at bounding box center [1379, 609] width 45 height 24
type input "5"
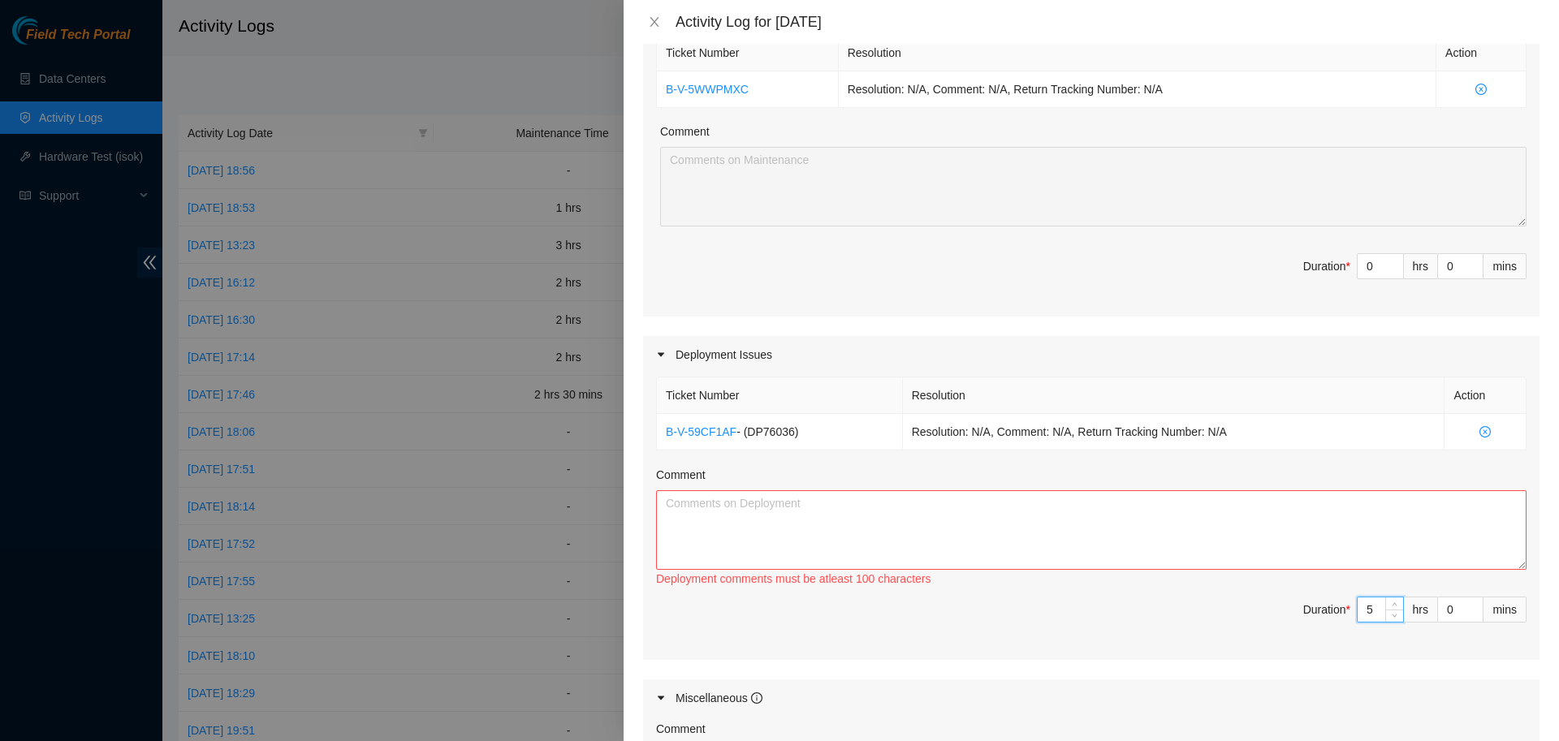
type input "5"
type input "1"
type input "15"
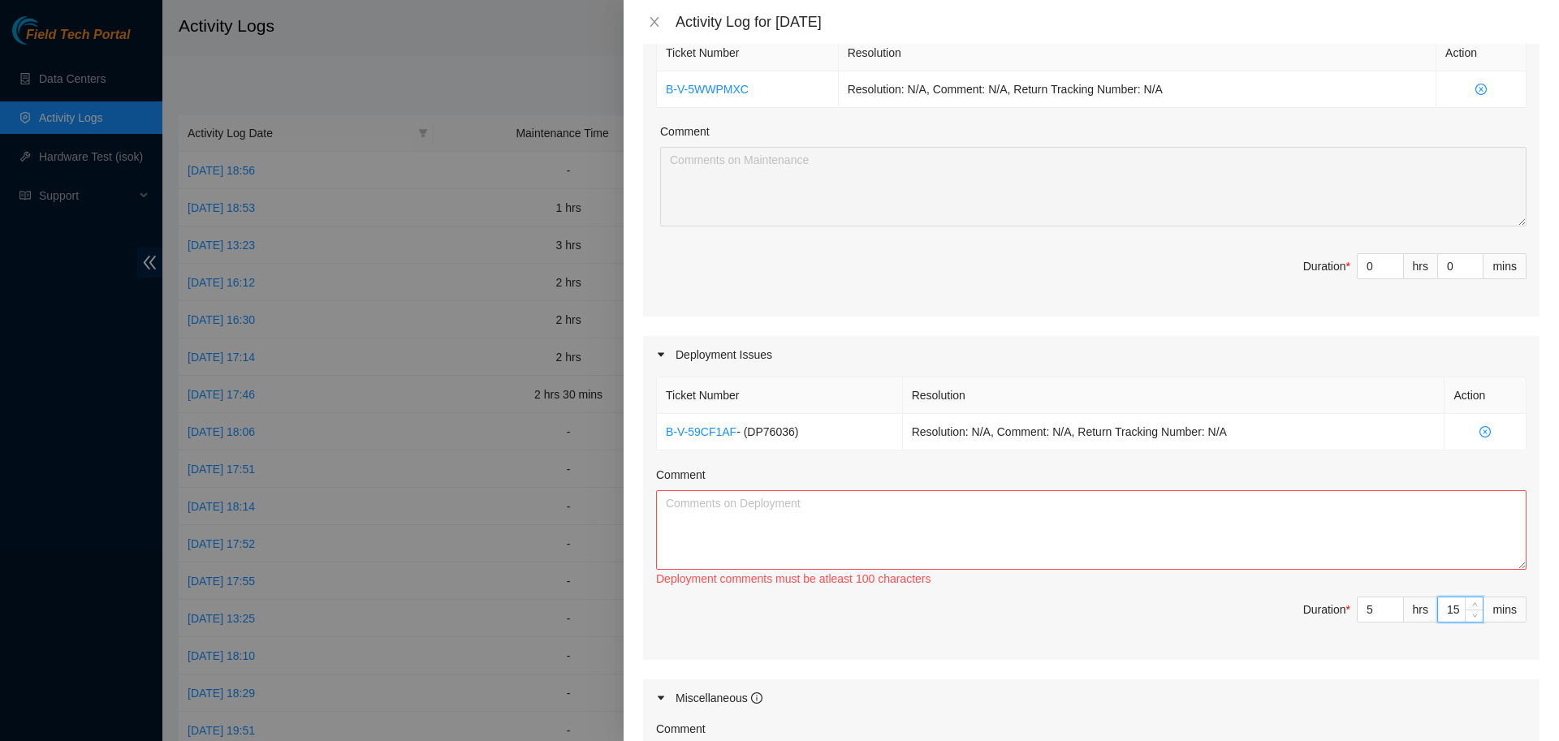
type input "15"
drag, startPoint x: 807, startPoint y: 438, endPoint x: 639, endPoint y: 442, distance: 168.1
click at [643, 442] on div "Deployment Issues Ticket Number Resolution Action B-V-59CF1AF - ( DP76036 ) Res…" at bounding box center [1091, 497] width 896 height 323
copy td "B-V-59CF1AF - ( DP76036 )"
paste textarea "B-V-59CF1AF - (DP76036)"
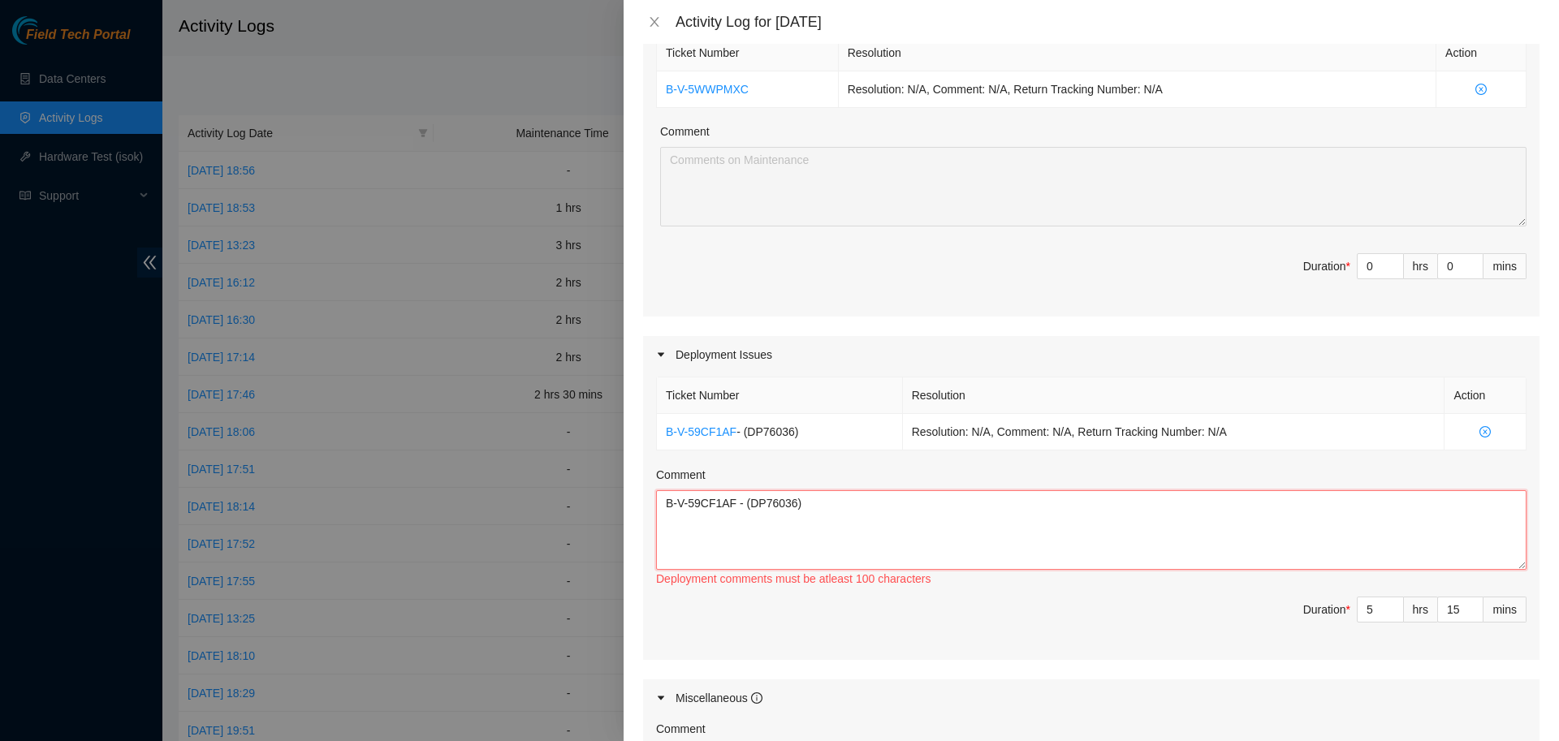
click at [1048, 507] on textarea "B-V-59CF1AF - (DP76036)" at bounding box center [1091, 530] width 870 height 80
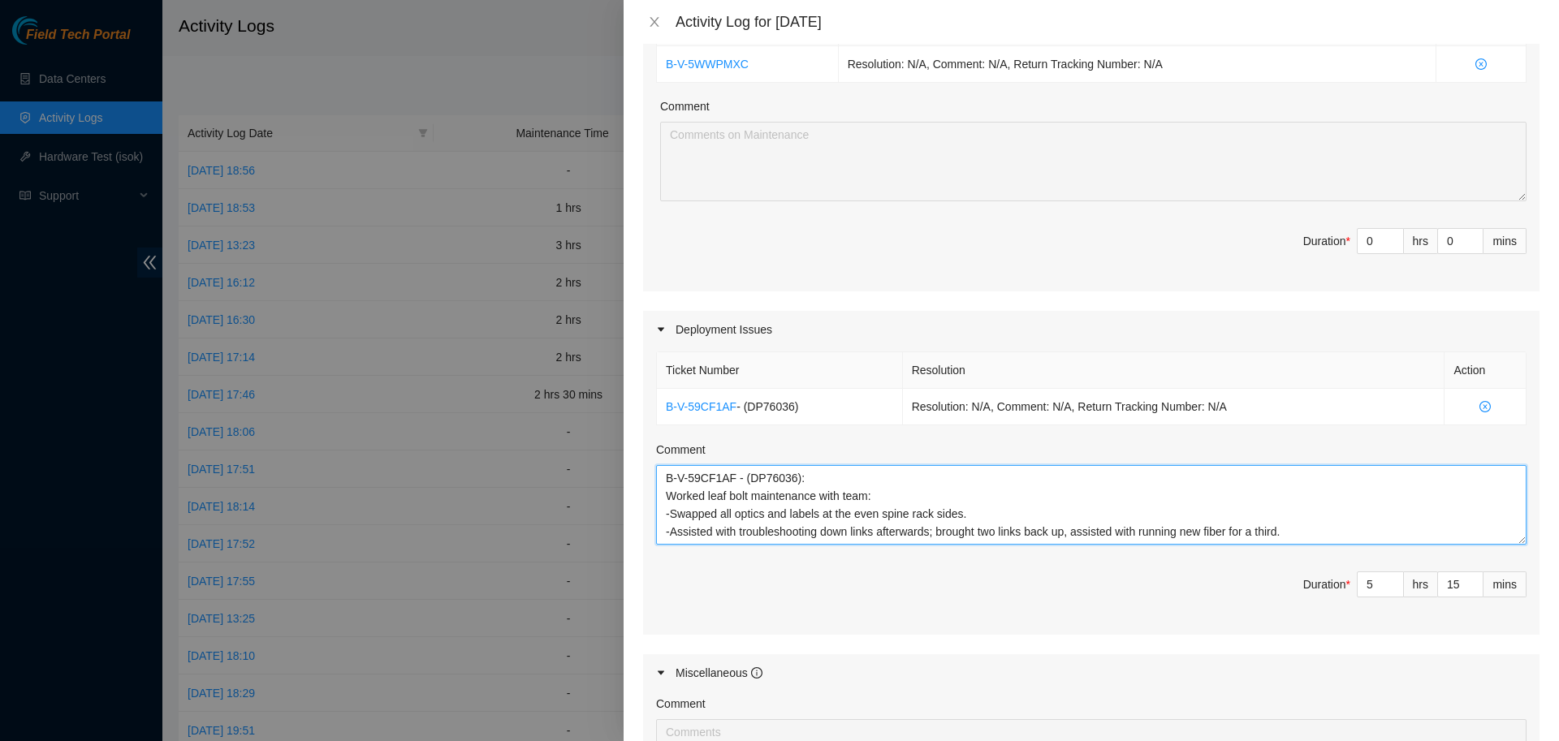
scroll to position [222, 0]
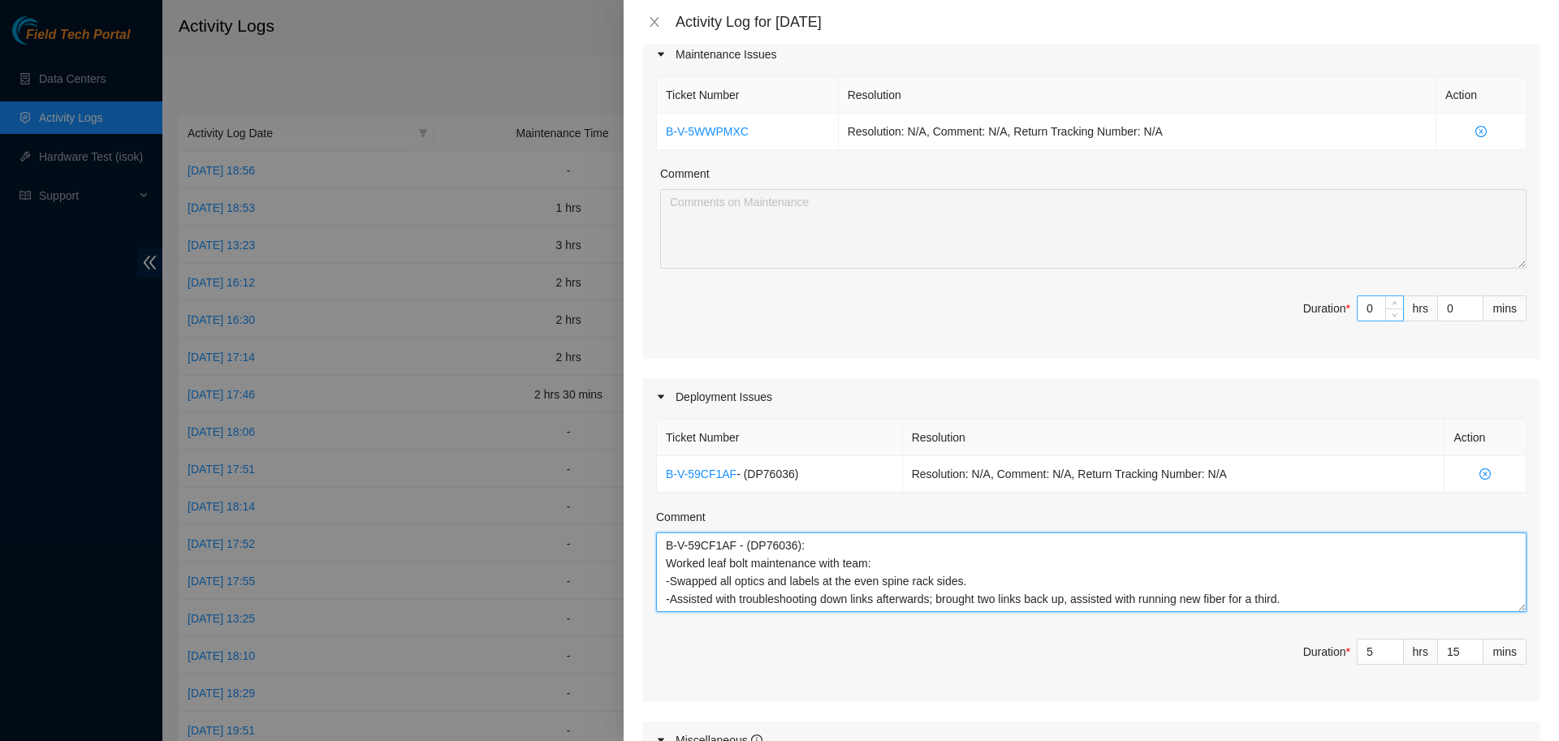
type textarea "B-V-59CF1AF - (DP76036): Worked leaf bolt maintenance with team: -Swapped all o…"
click at [1376, 306] on input "0" at bounding box center [1379, 308] width 45 height 24
type input "3"
type input "8"
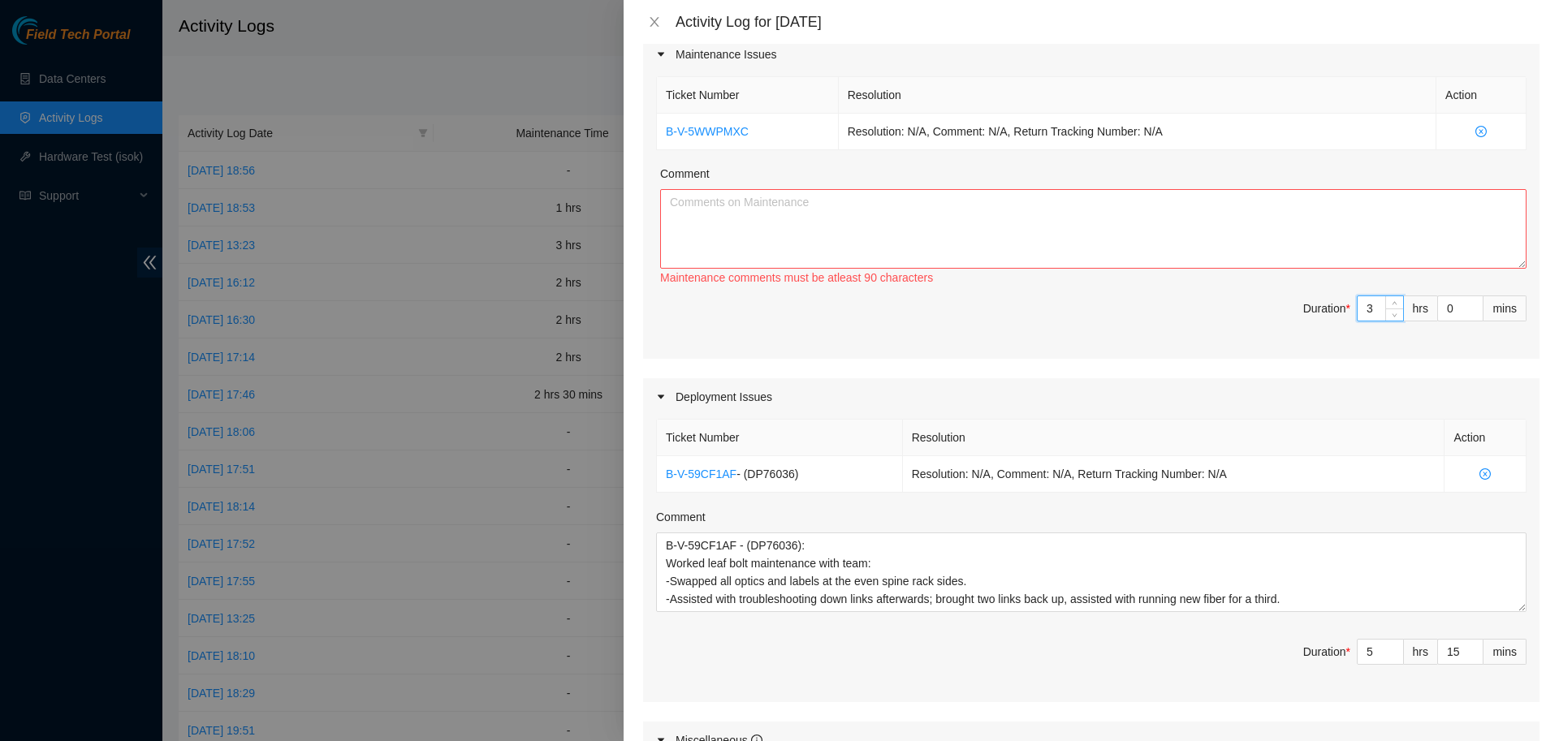
type input "3"
click at [1201, 202] on textarea "Comment" at bounding box center [1093, 229] width 866 height 80
drag, startPoint x: 753, startPoint y: 136, endPoint x: 642, endPoint y: 127, distance: 111.5
click at [643, 127] on div "Maintenance Issues Ticket Number Resolution Action B-V-5WWPMXC Resolution: N/A,…" at bounding box center [1091, 197] width 896 height 323
copy link "B-V-5WWPMXC"
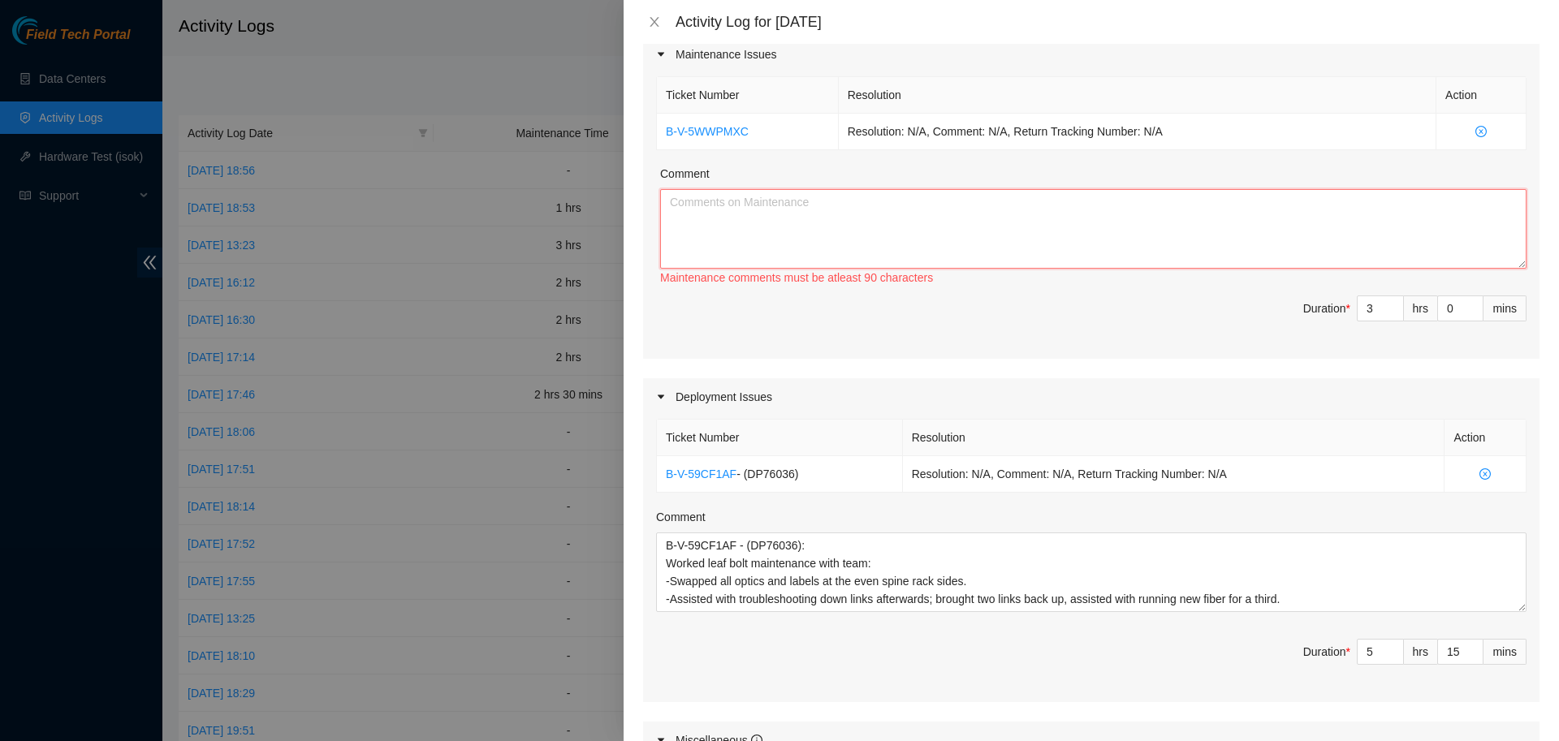
click at [813, 222] on textarea "Comment" at bounding box center [1093, 229] width 866 height 80
paste textarea "B-V-5WWPMXC"
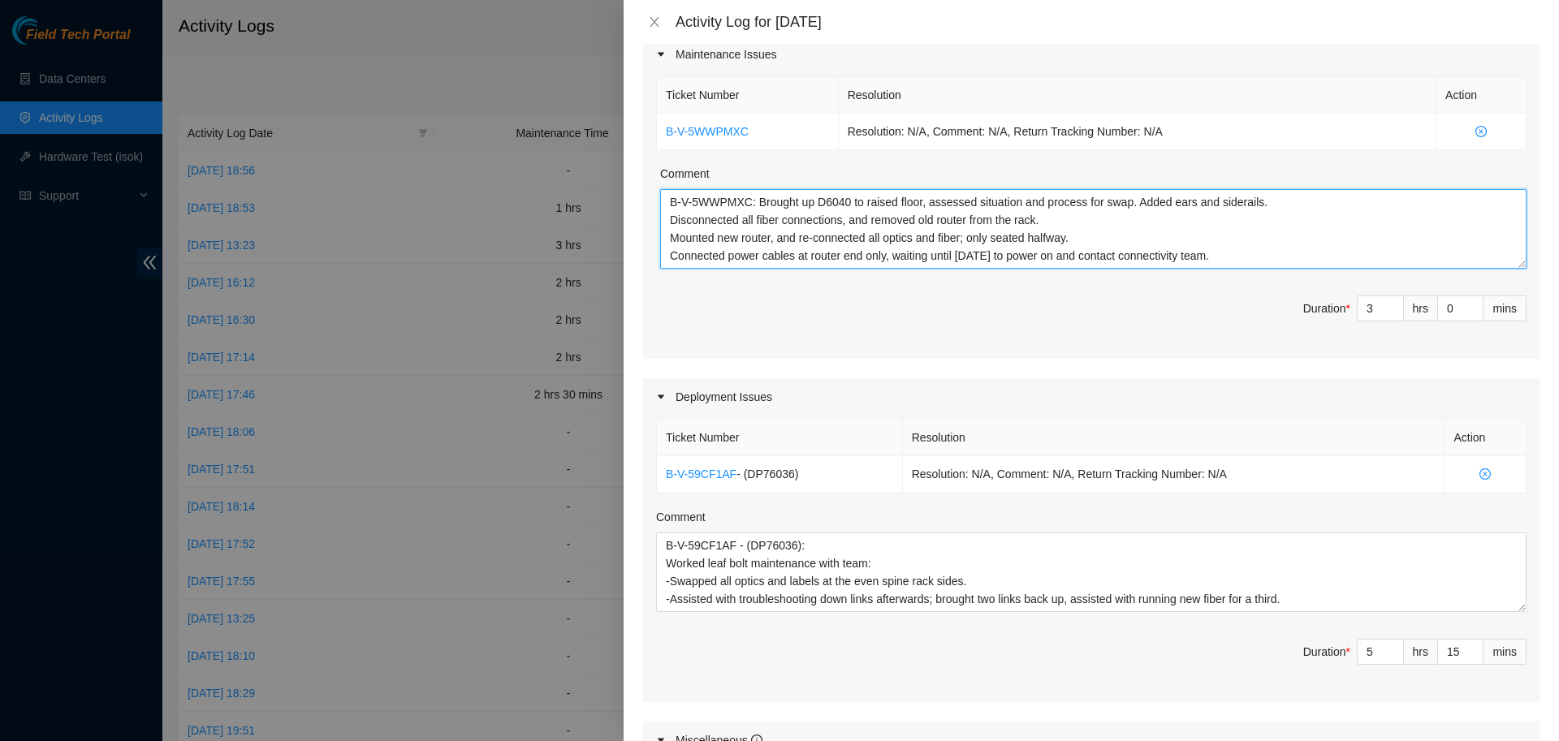
scroll to position [606, 0]
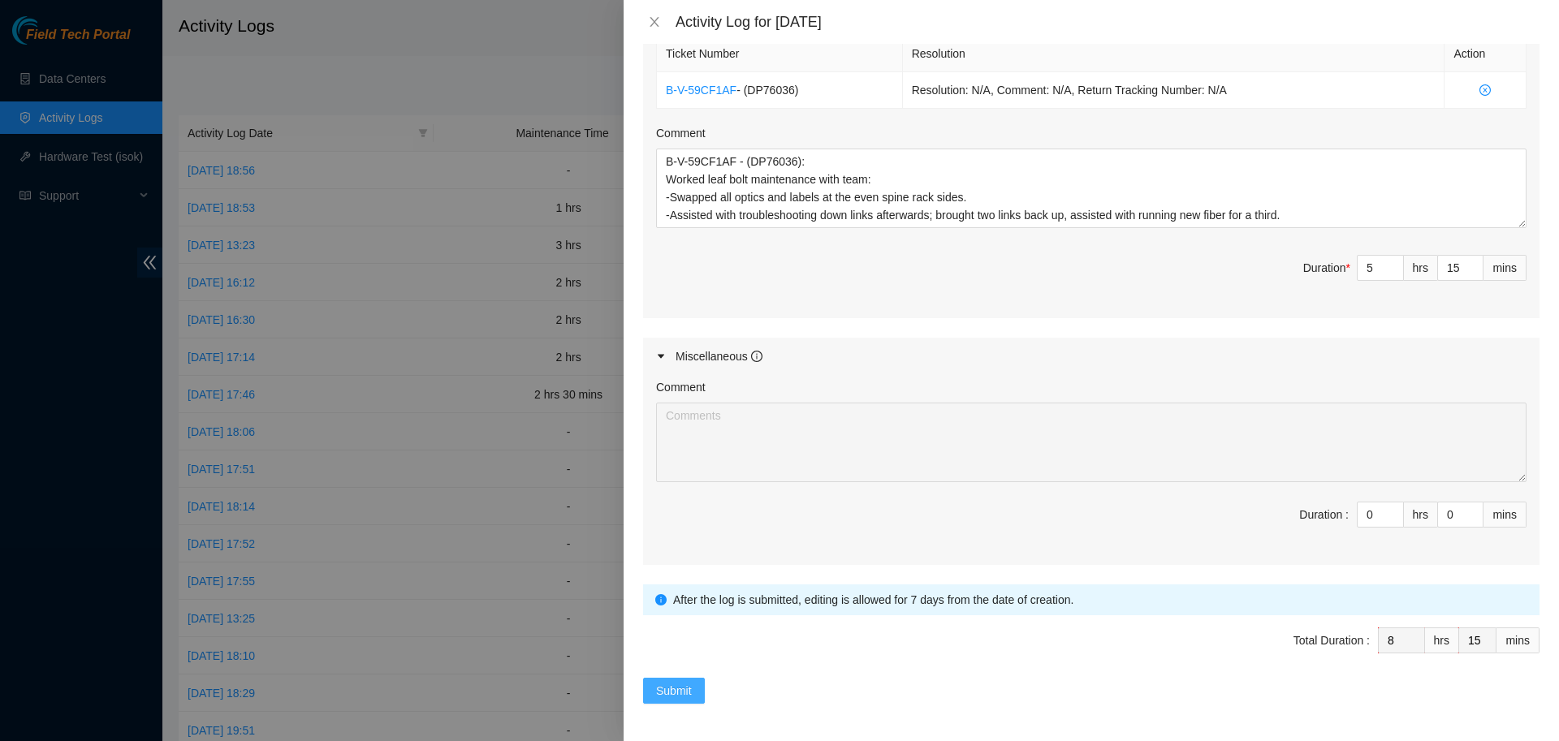
type textarea "B-V-5WWPMXC: Brought up D6040 to raised floor, assessed situation and process f…"
click at [666, 678] on button "Submit" at bounding box center [674, 691] width 62 height 26
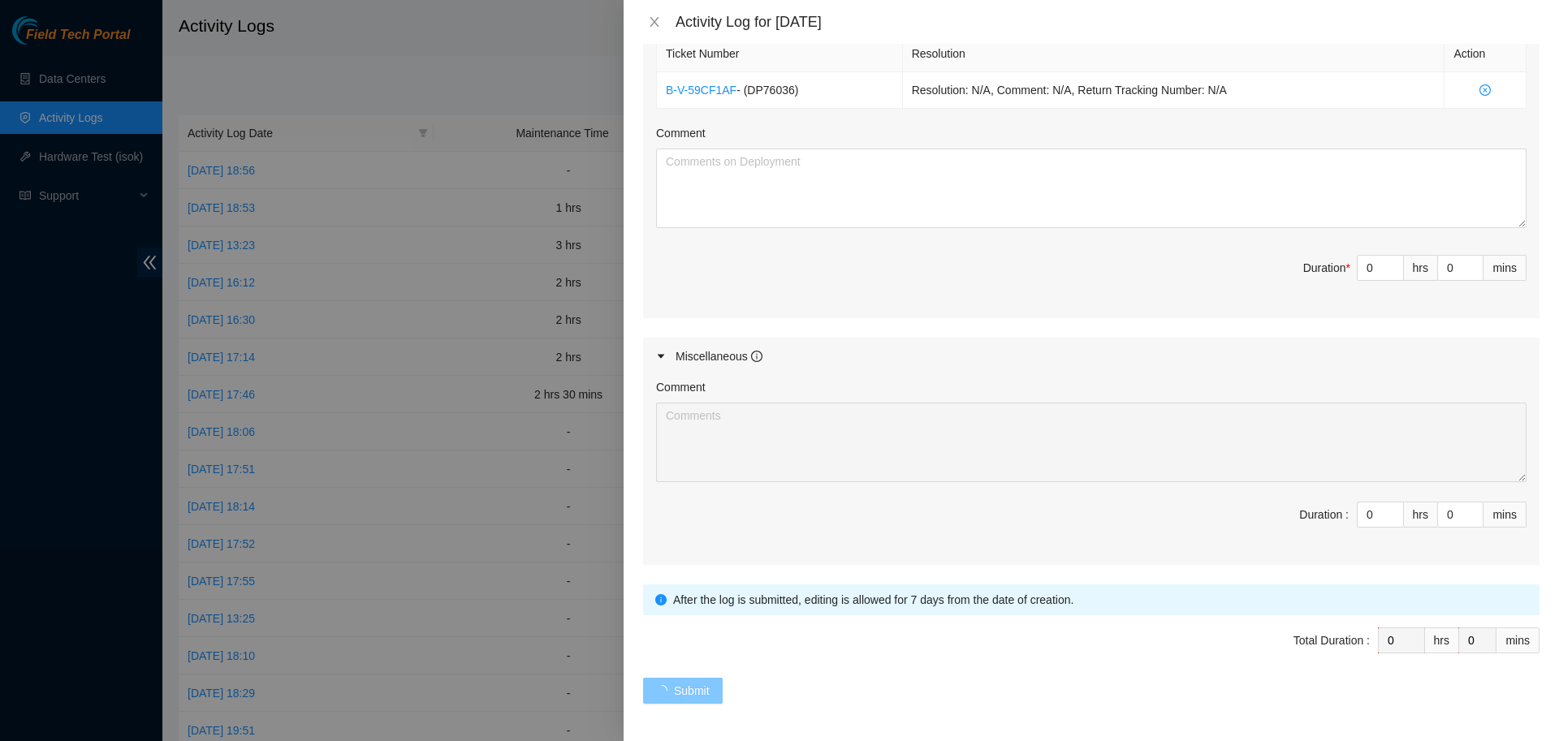
scroll to position [0, 0]
